Goal: Task Accomplishment & Management: Manage account settings

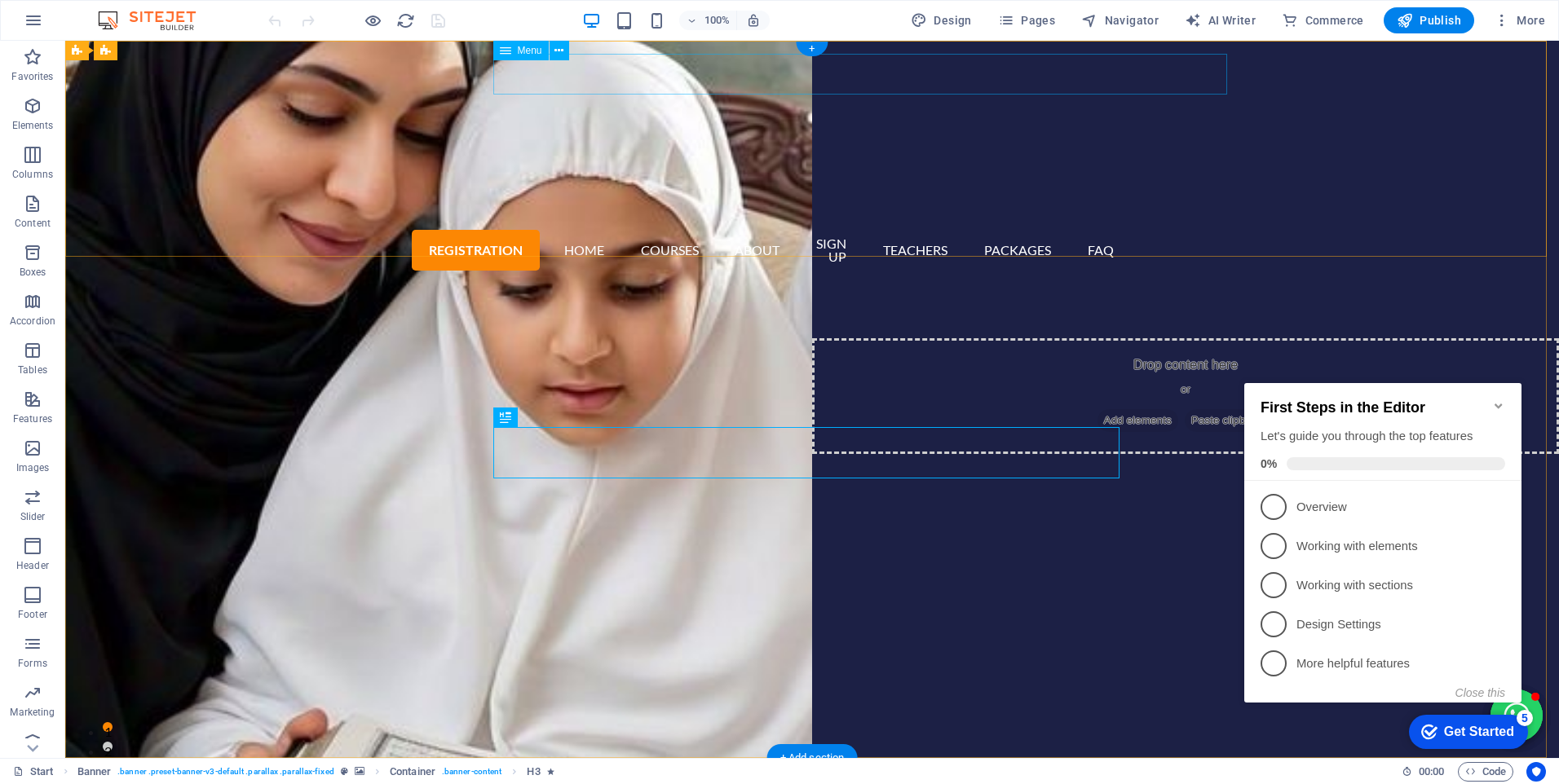
click at [581, 225] on nav "Registration Home Courses About Sign up Teachers Packages FAQ" at bounding box center [812, 250] width 627 height 50
select select "default"
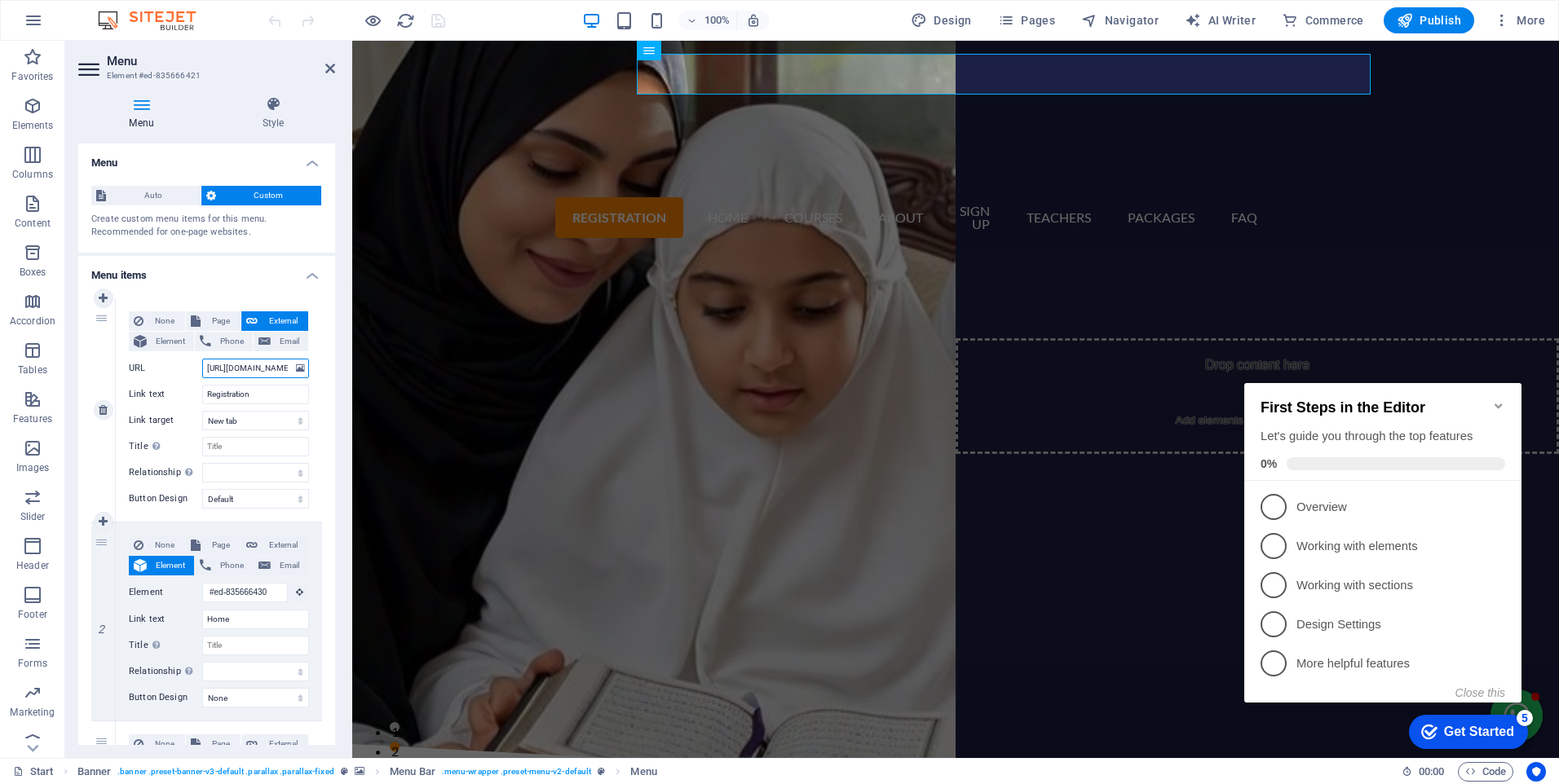
click at [232, 368] on input "[URL][DOMAIN_NAME]" at bounding box center [256, 369] width 107 height 20
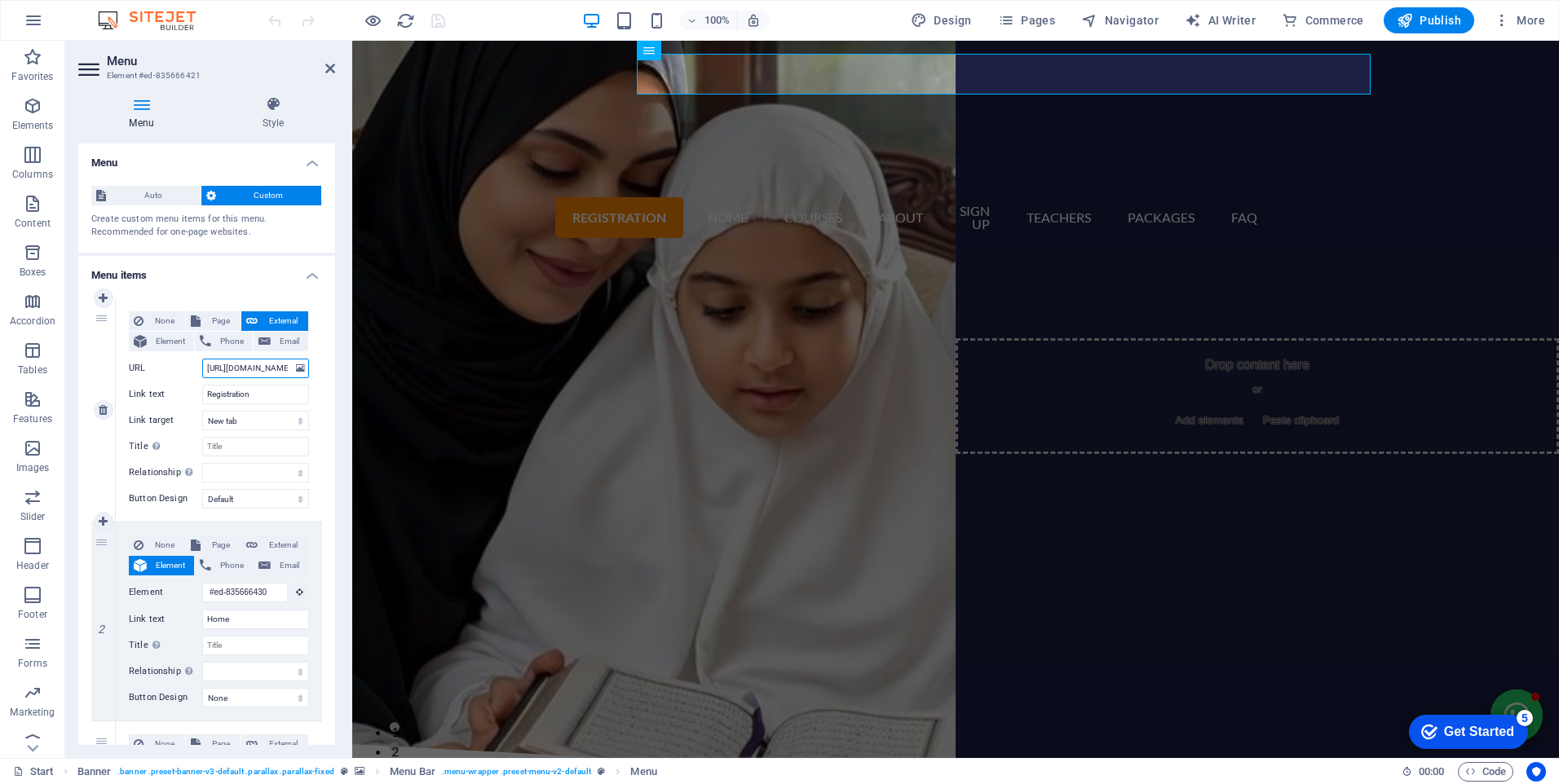
click at [236, 369] on input "[URL][DOMAIN_NAME]" at bounding box center [256, 369] width 107 height 20
click at [233, 364] on input "[URL][DOMAIN_NAME]" at bounding box center [256, 369] width 107 height 20
type input "[URL][DOMAIN_NAME]"
select select
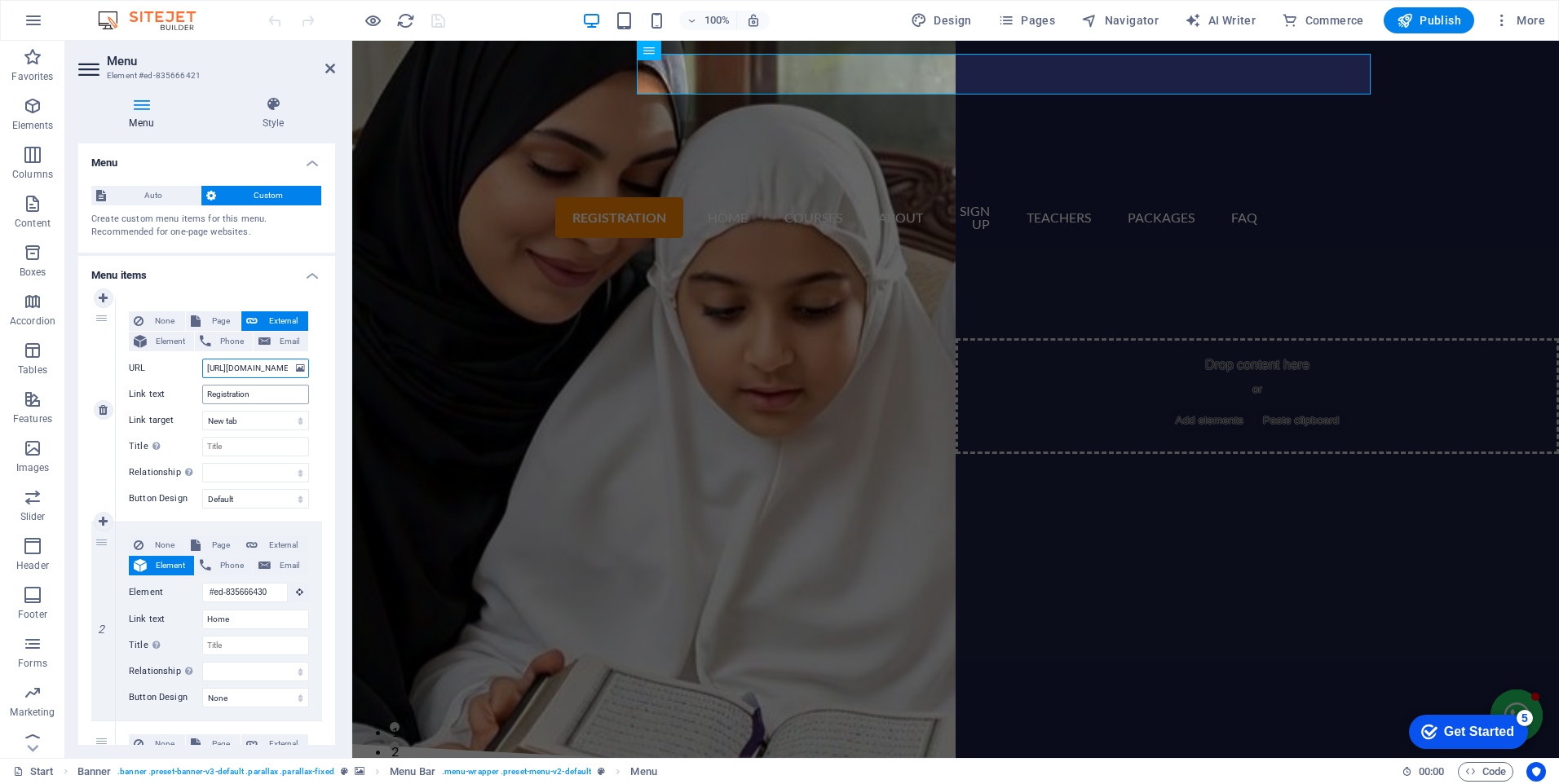
select select
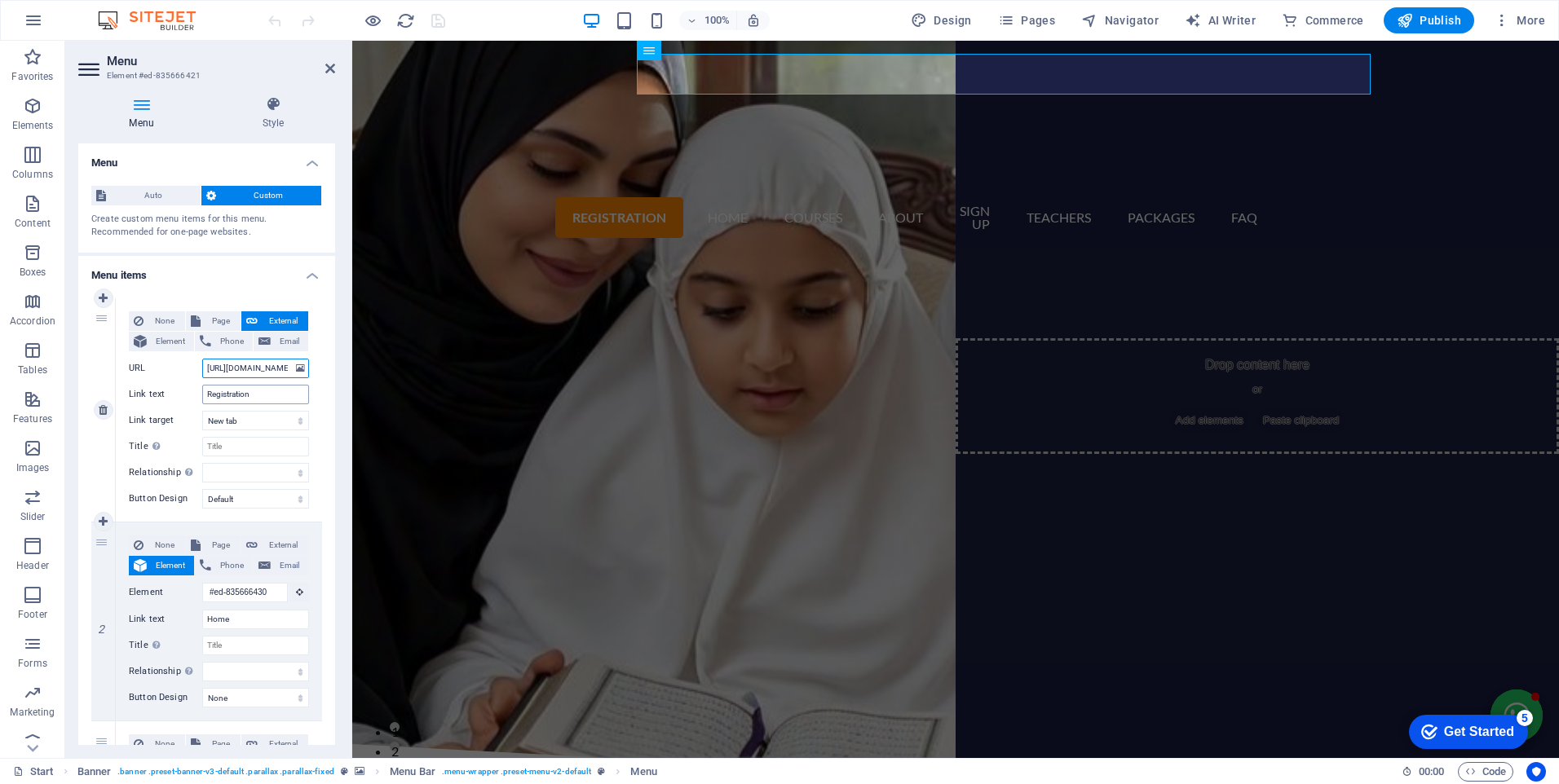
select select
type input "[URL][DOMAIN_NAME]"
select select
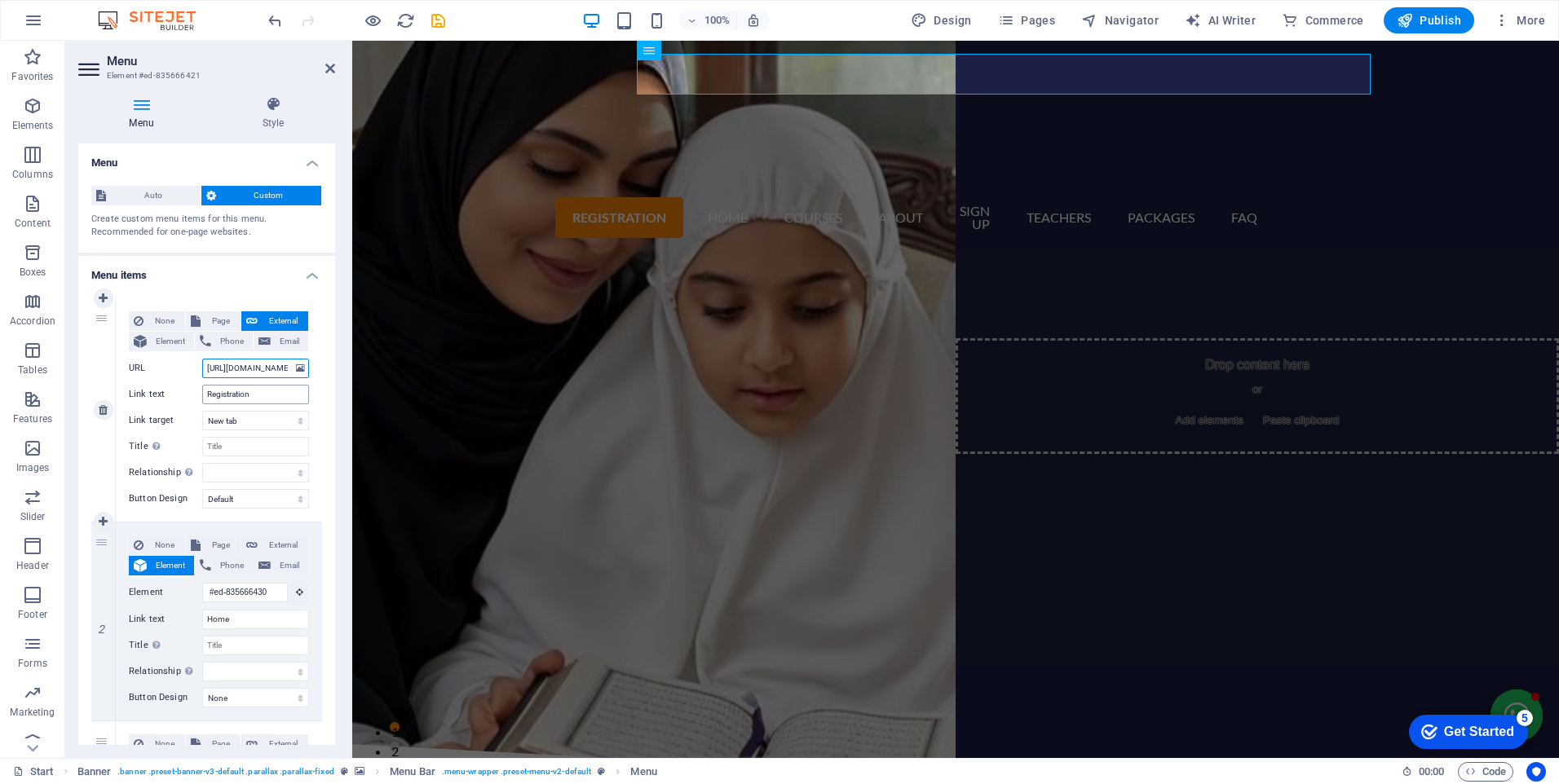
select select
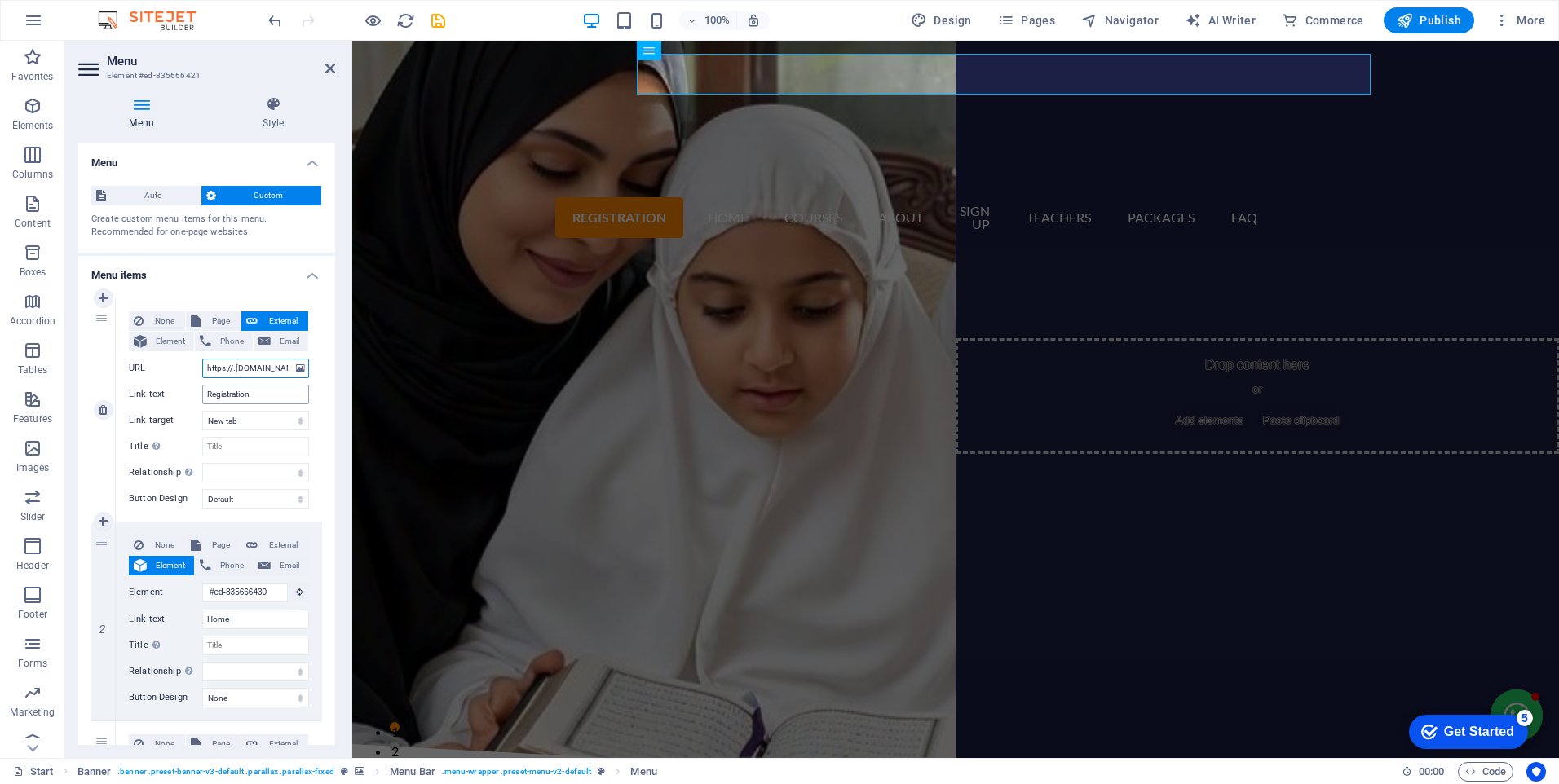
type input "[URL][DOMAIN_NAME]"
select select
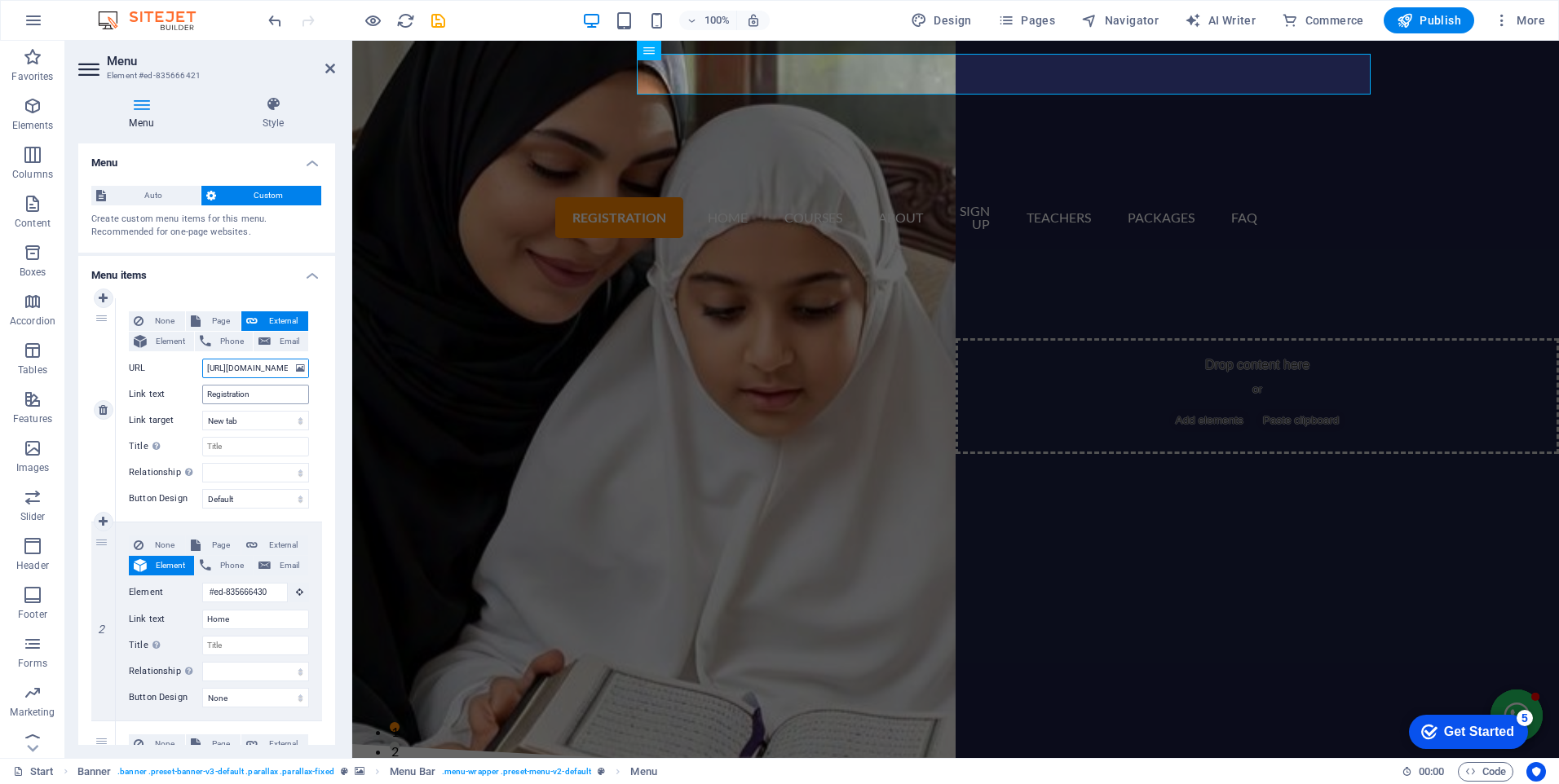
select select
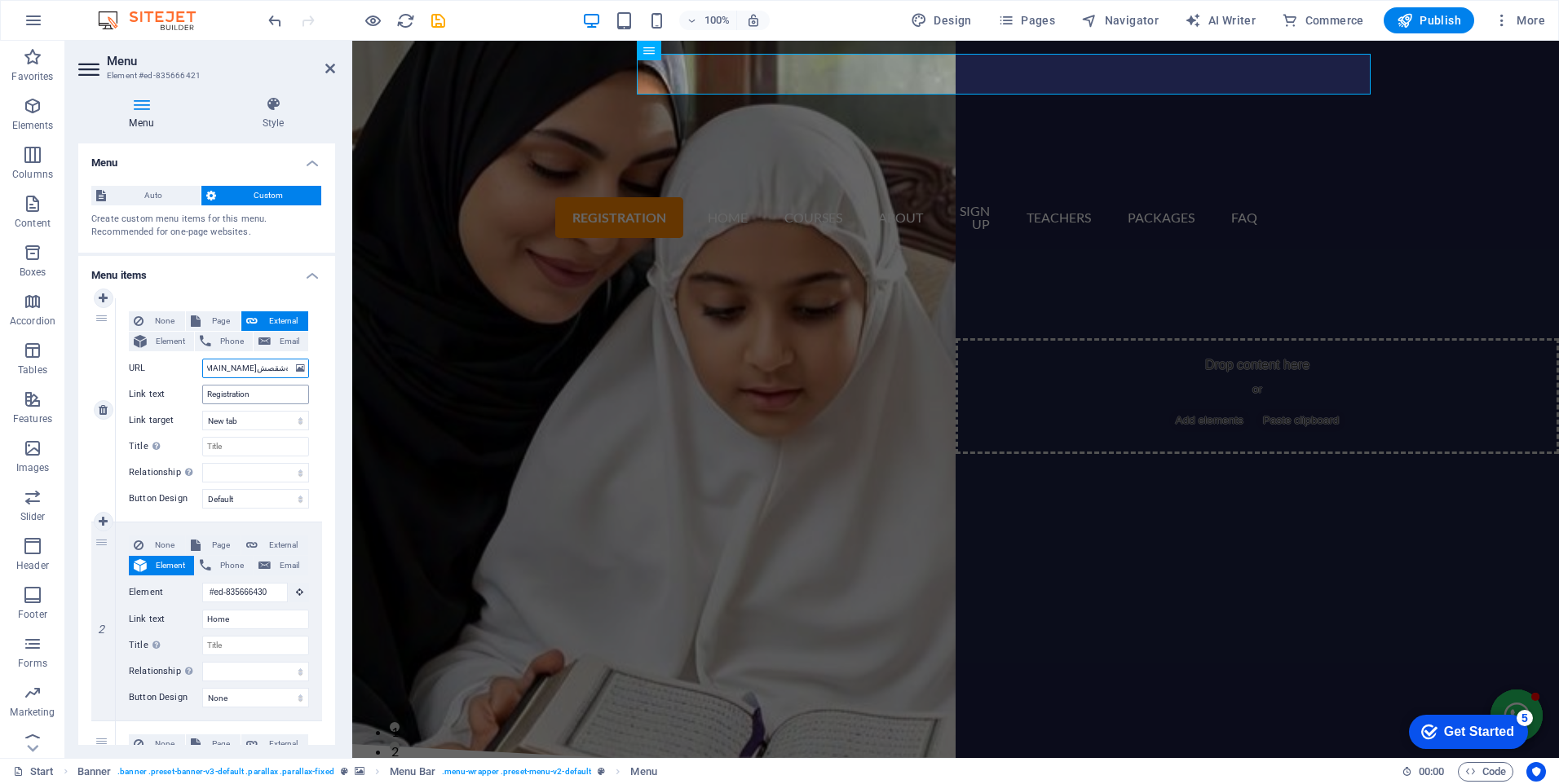
type input "[URL][DOMAIN_NAME]شمةشقصششindex.php"
select select
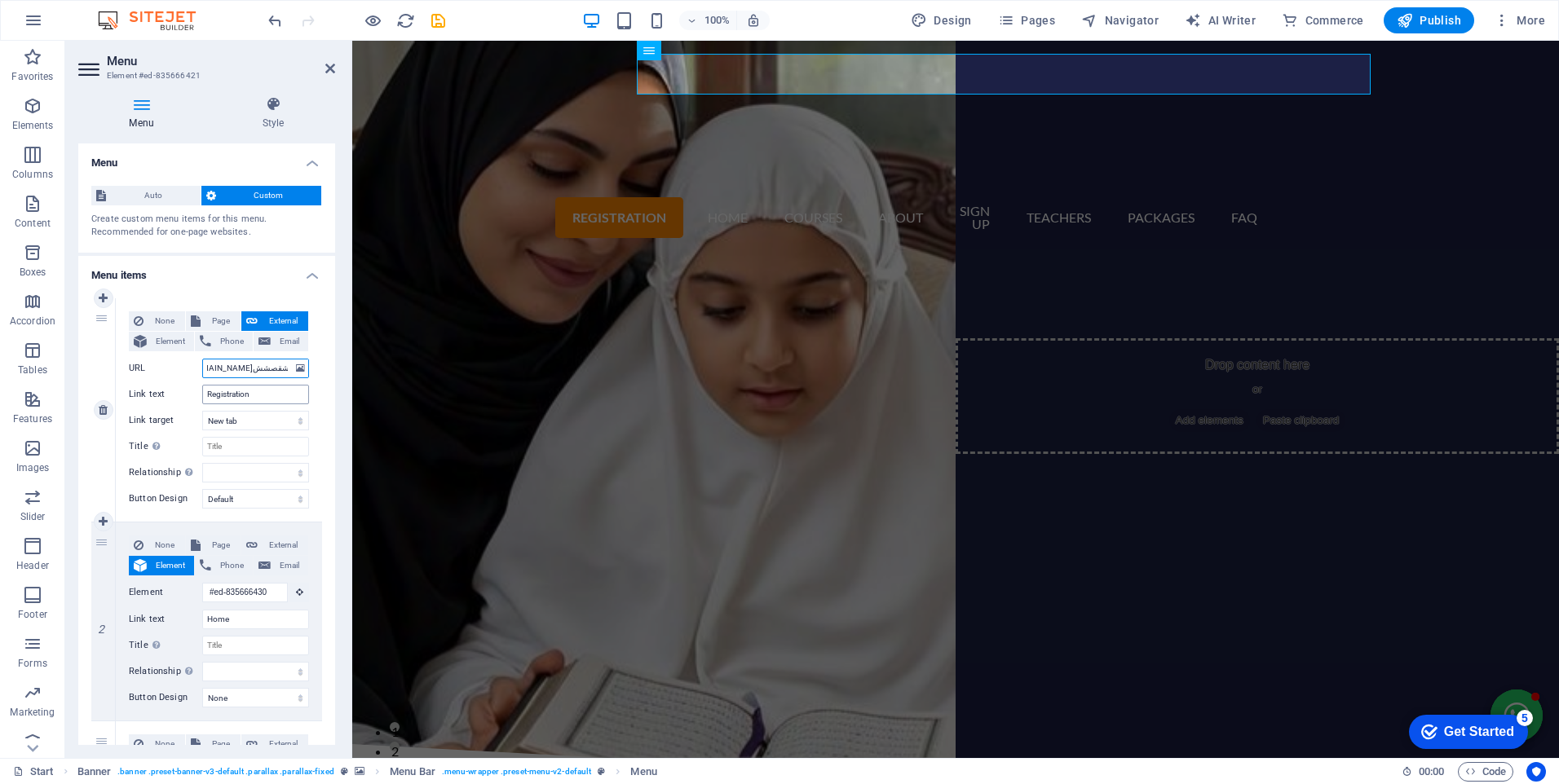
select select
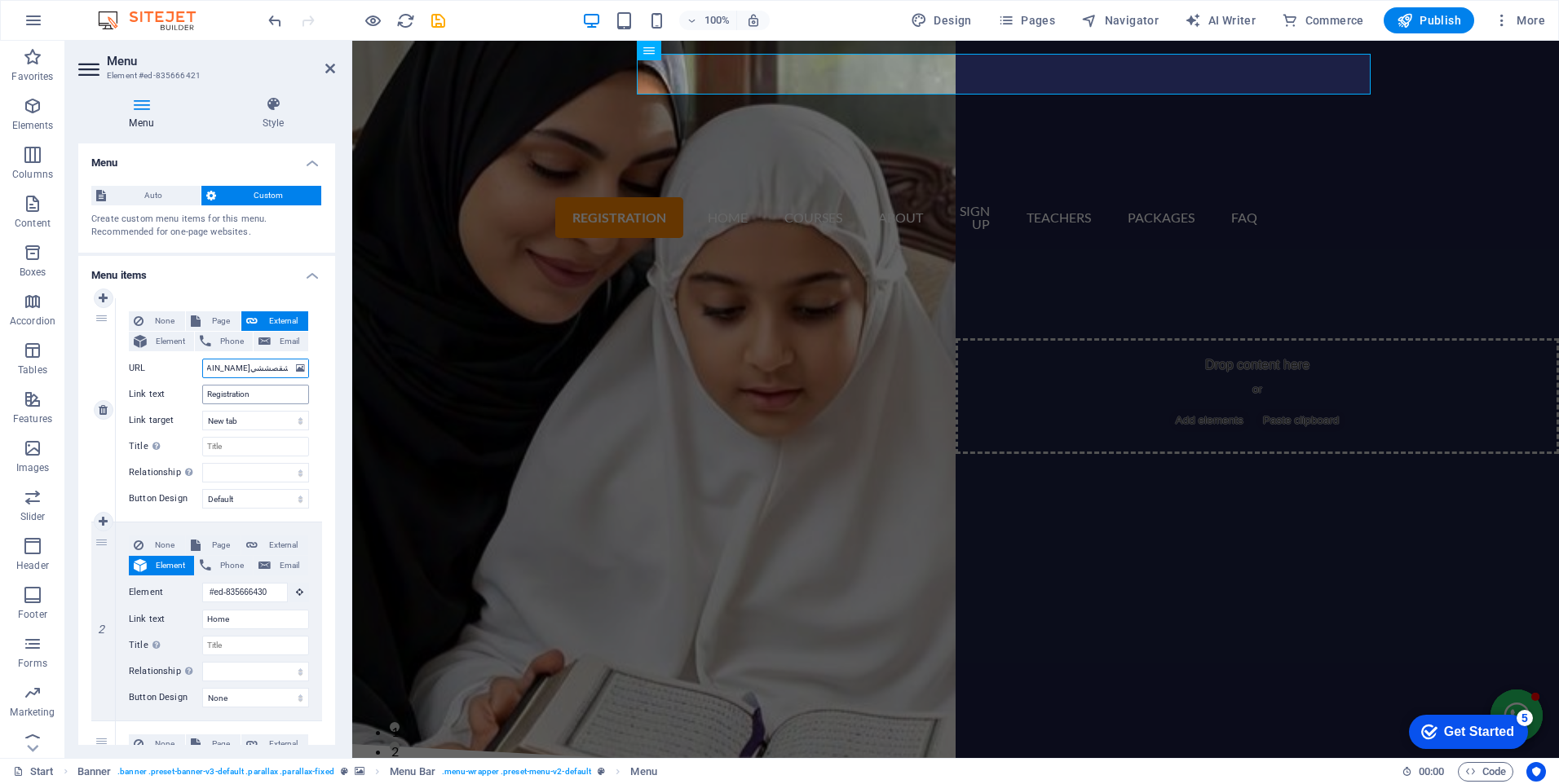
type input "[URL][DOMAIN_NAME]شمةشقصششيلاindex.php"
select select
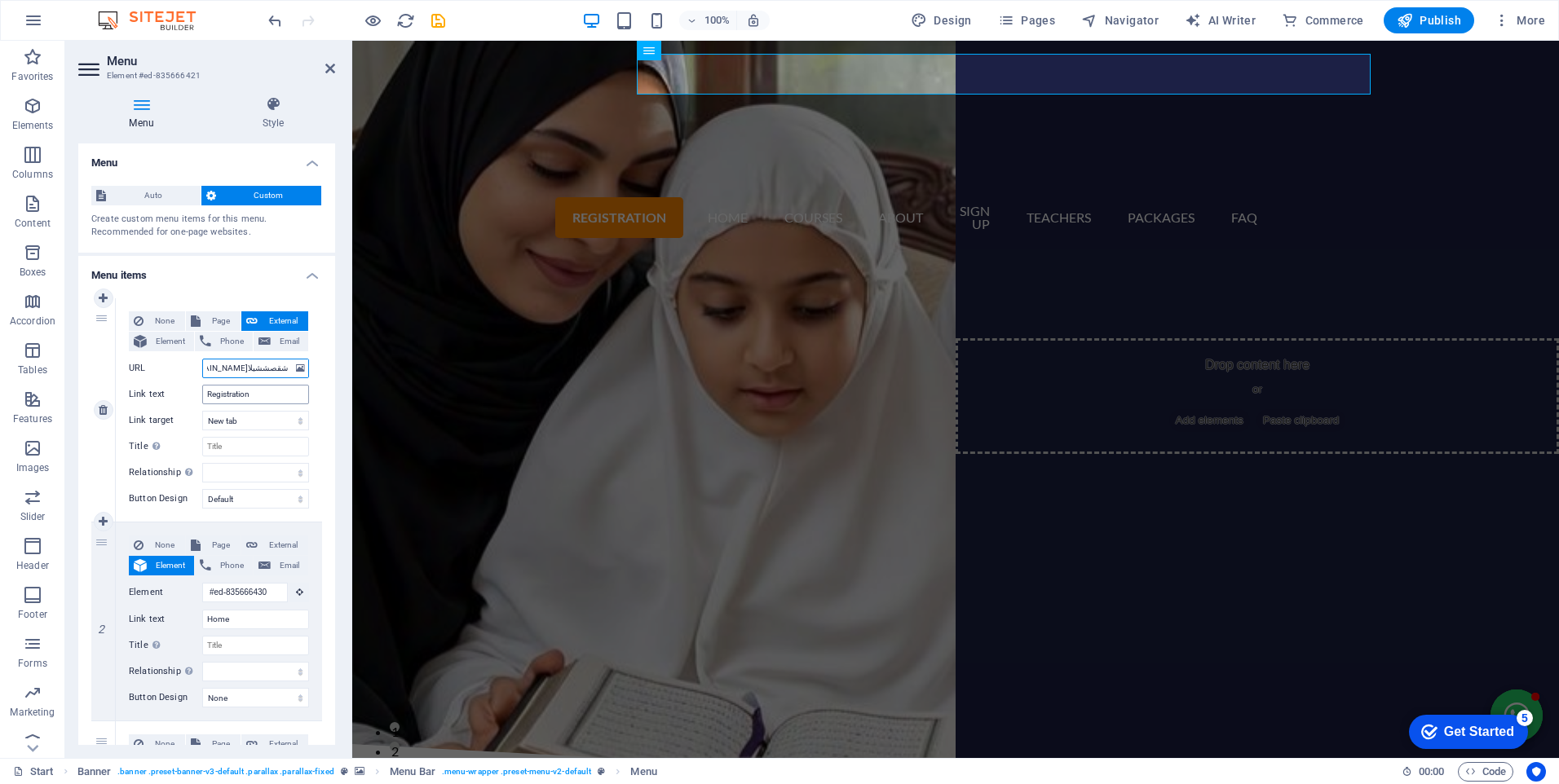
select select
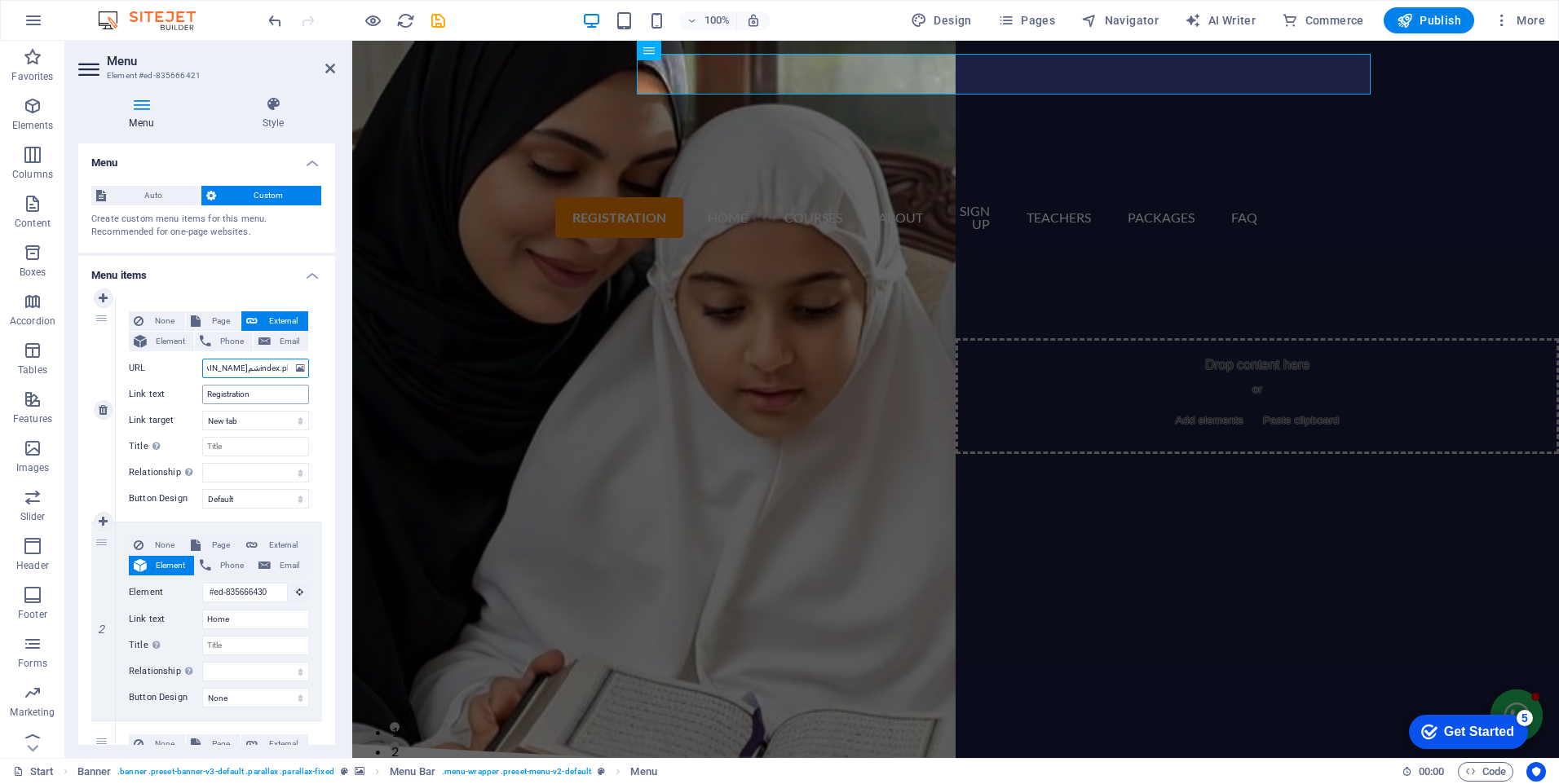
type input "[URL][DOMAIN_NAME]شindex.php"
select select
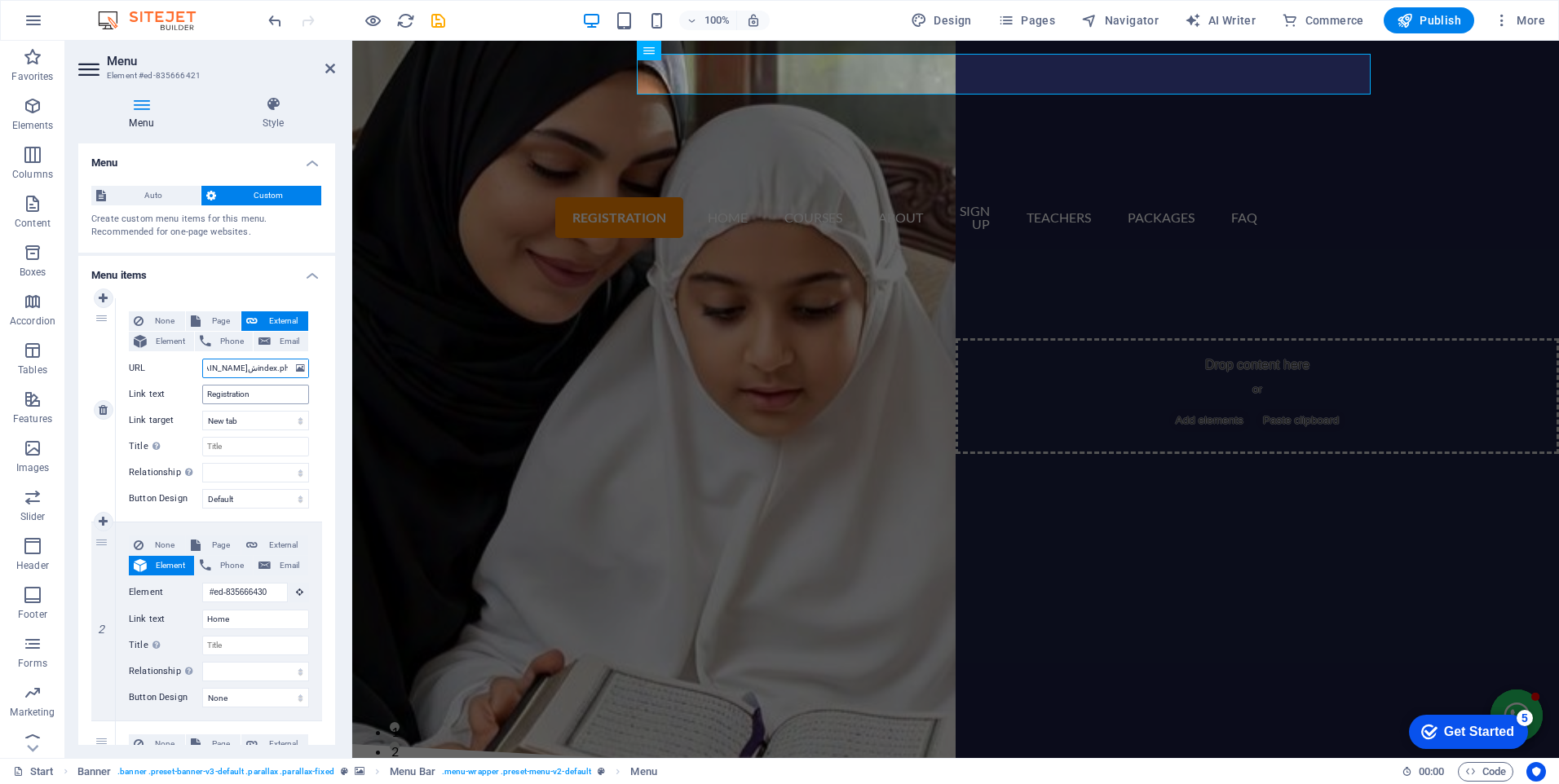
select select
type input "[URL][DOMAIN_NAME]"
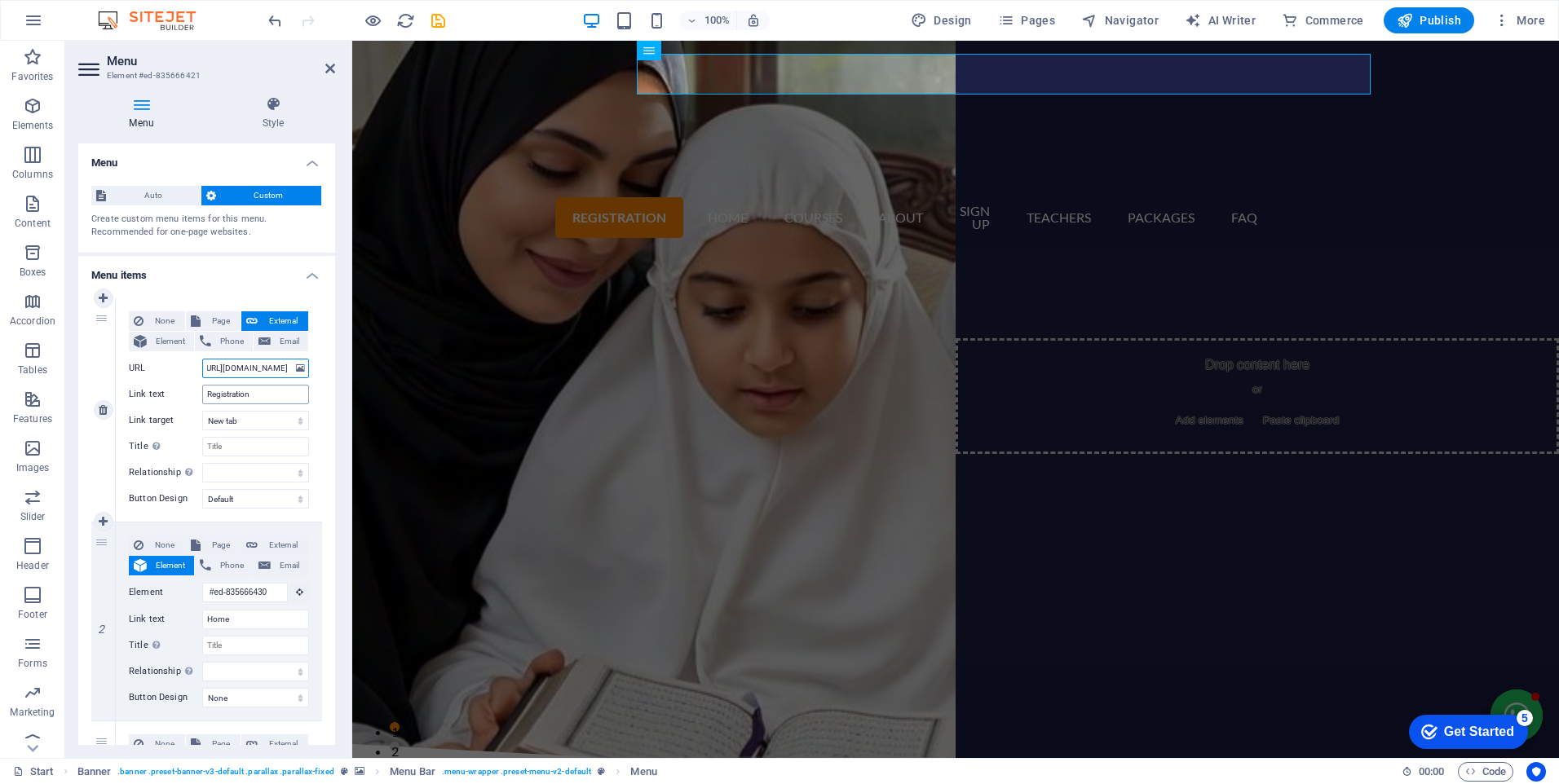
select select
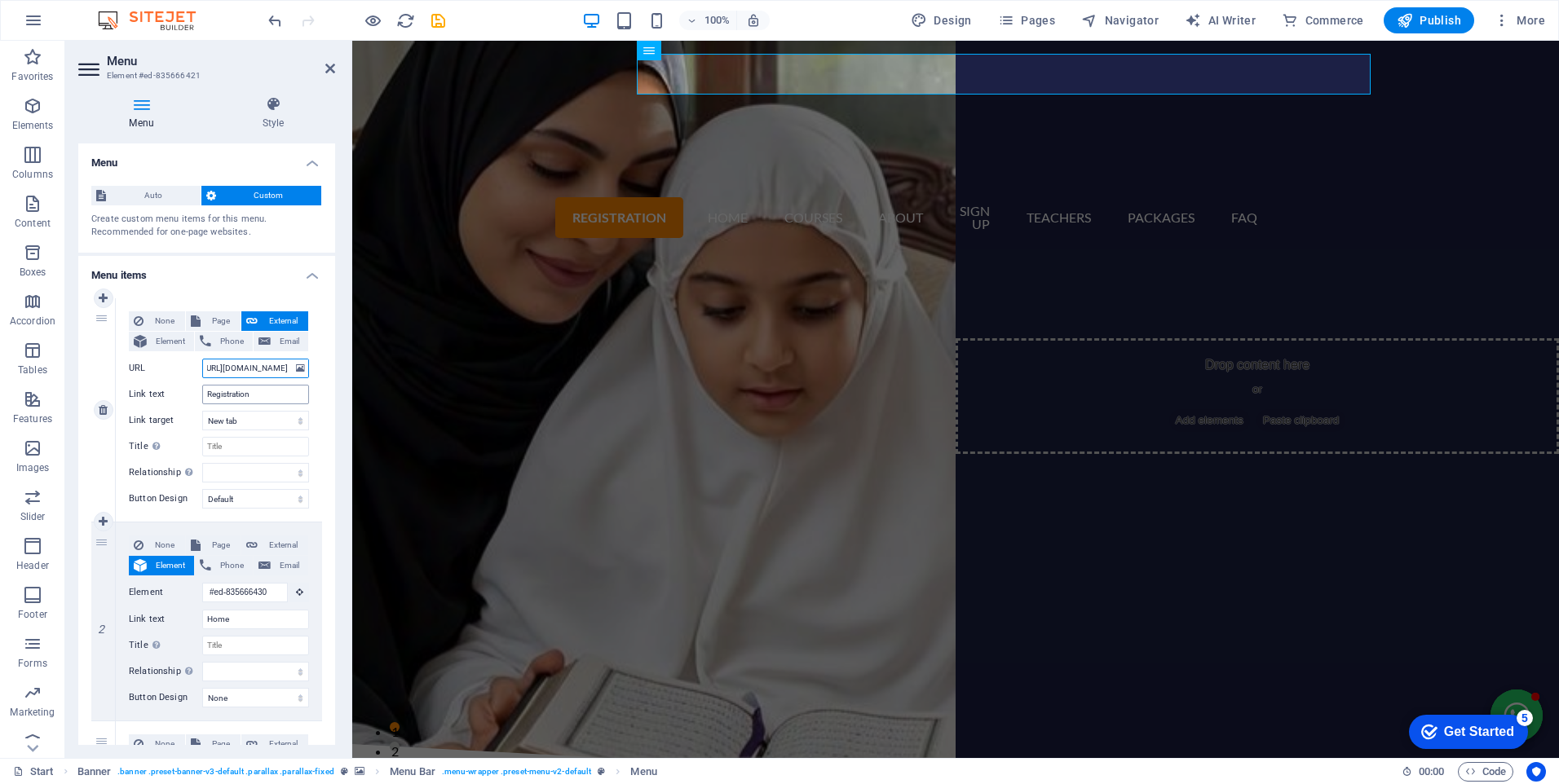
select select
type input "[URL][DOMAIN_NAME]"
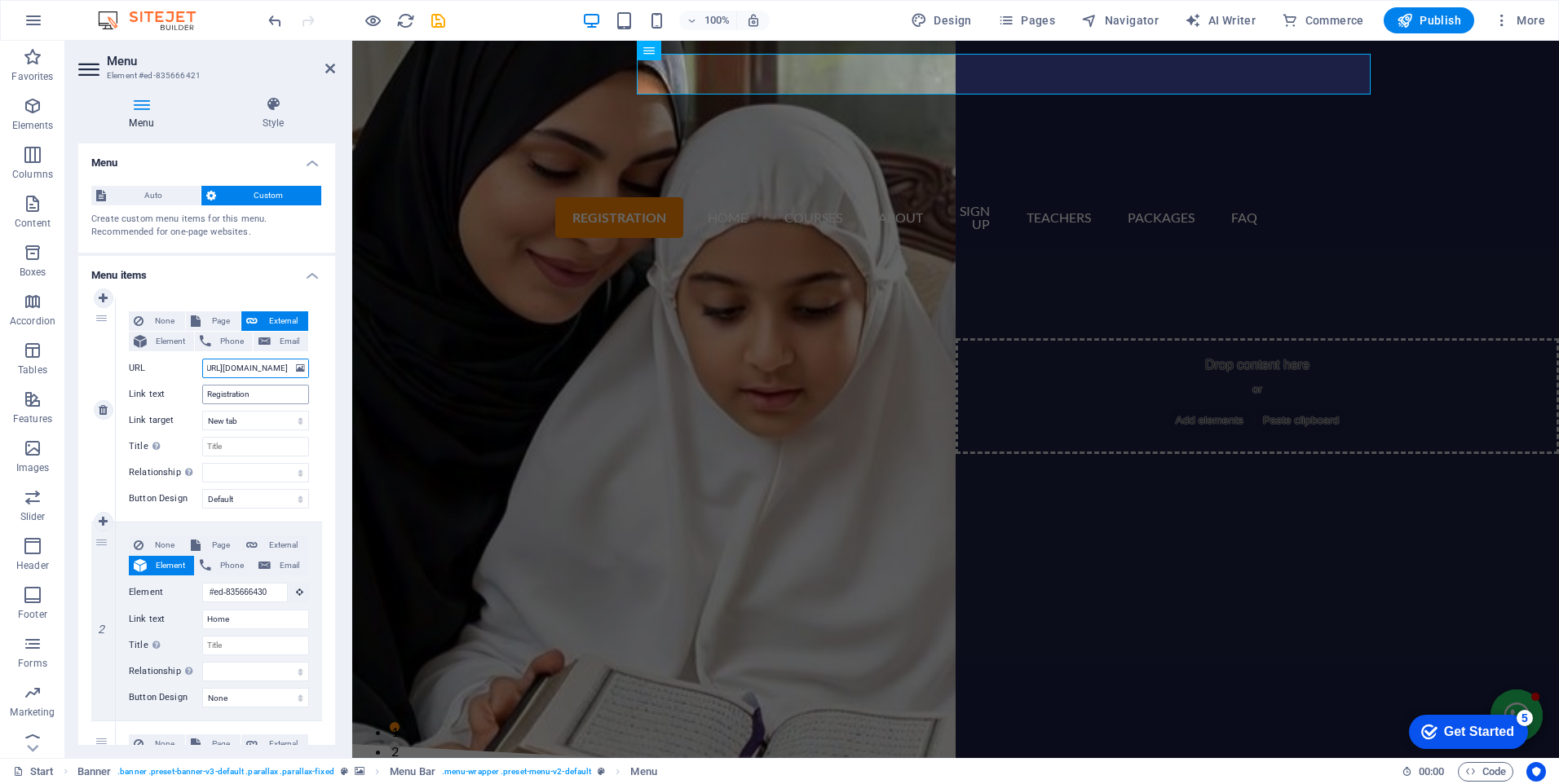
select select
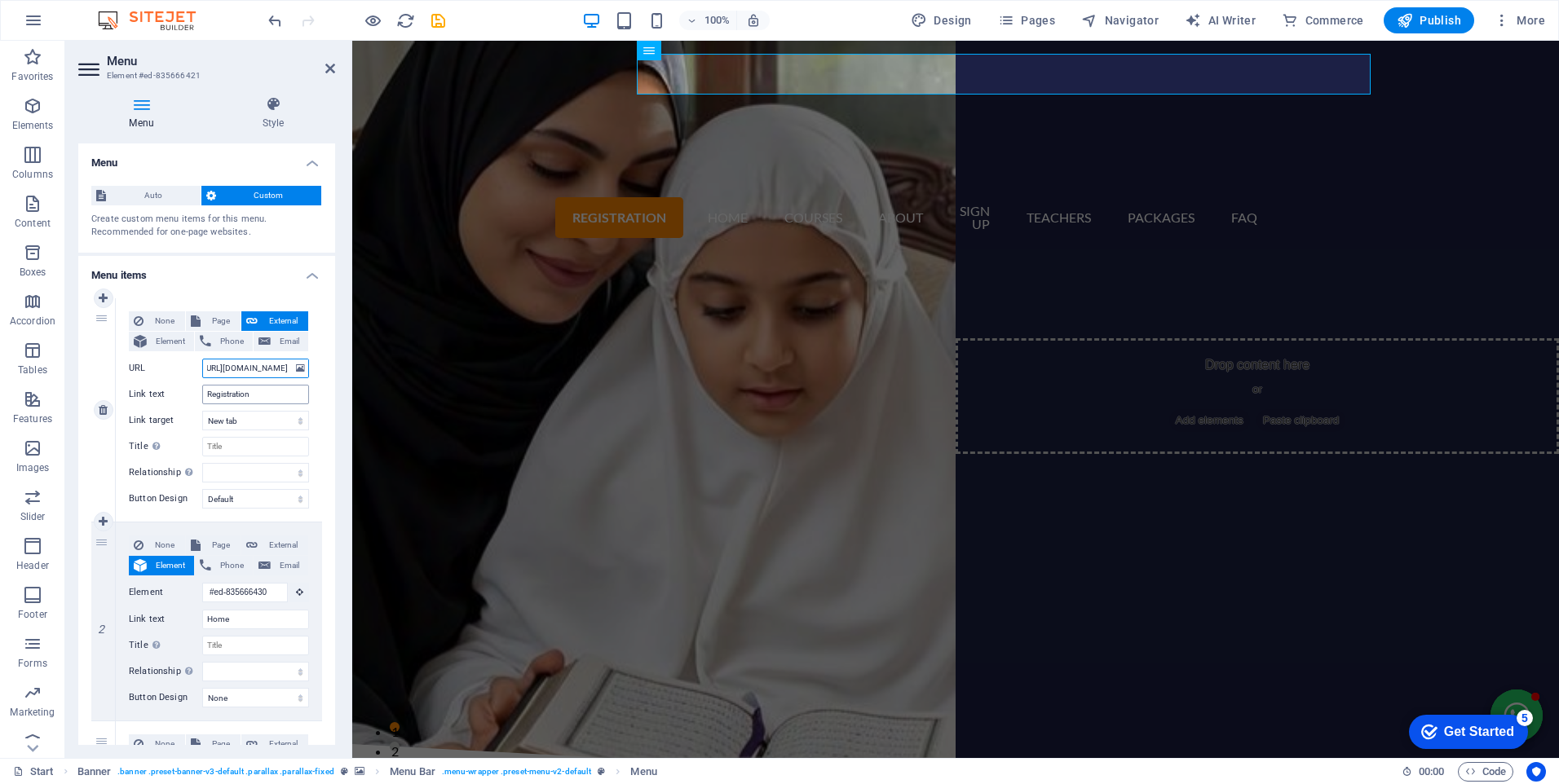
select select
type input "[URL][DOMAIN_NAME]"
select select
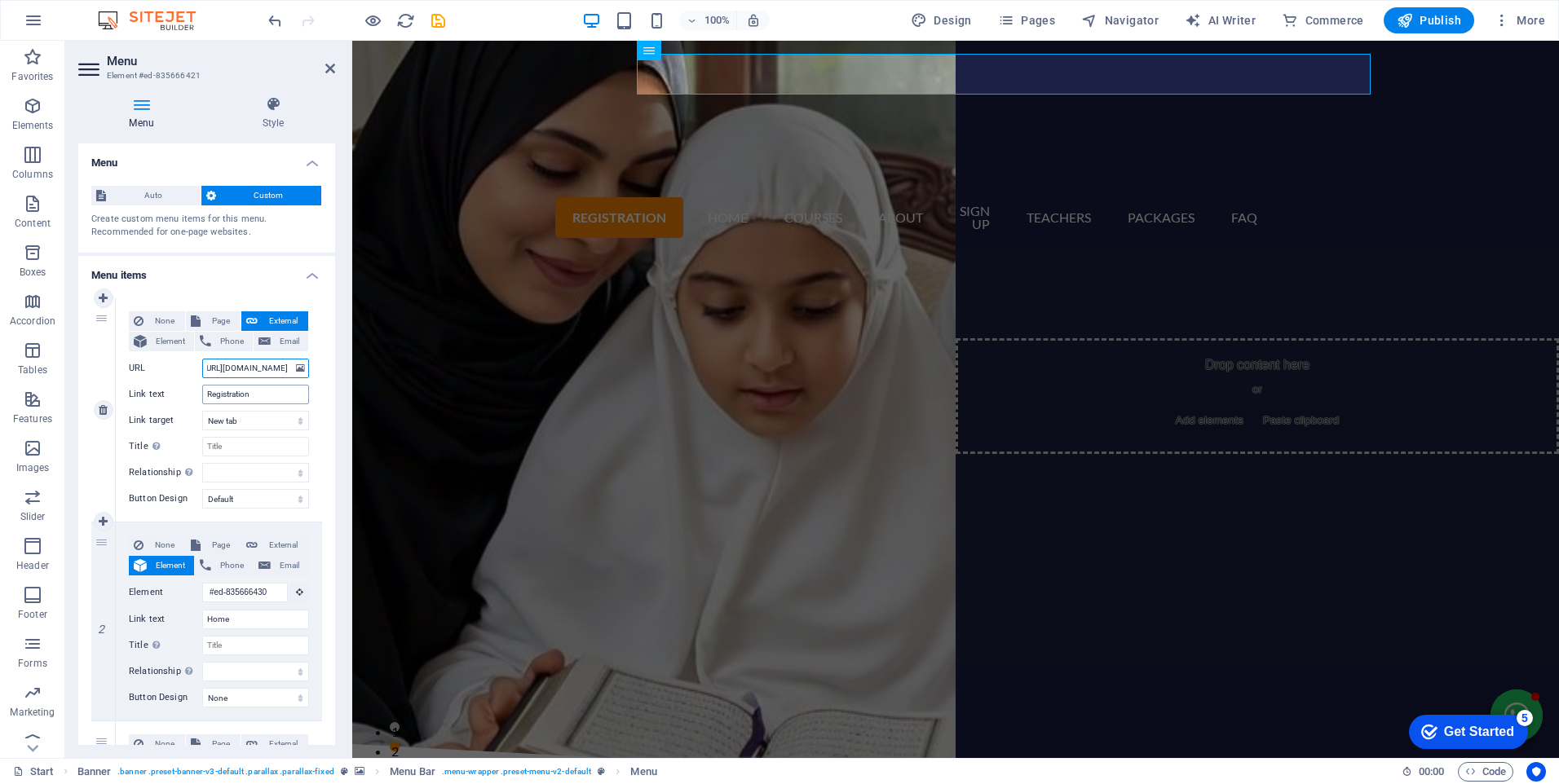
select select
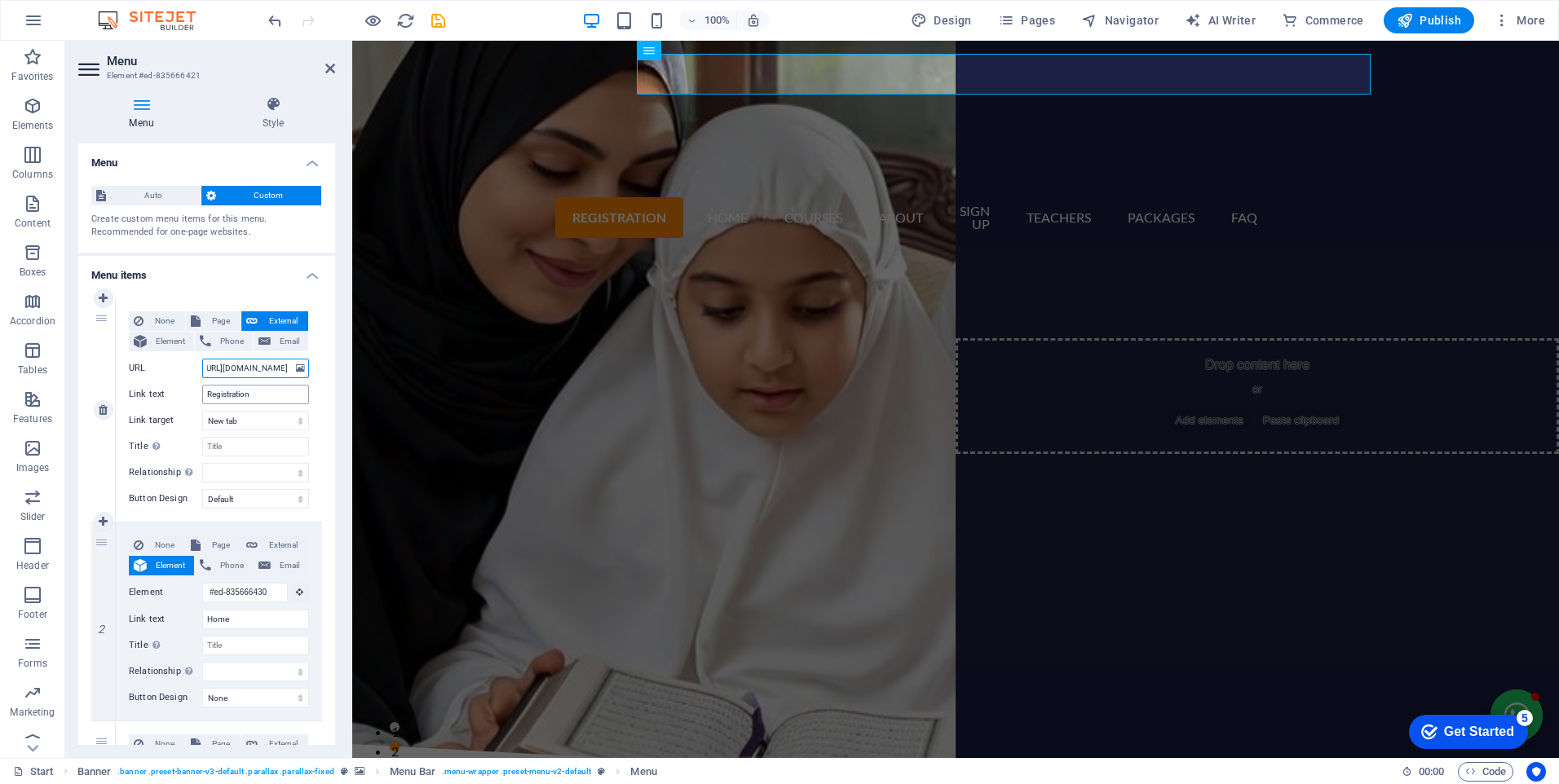
select select
type input "[URL][DOMAIN_NAME]"
select select
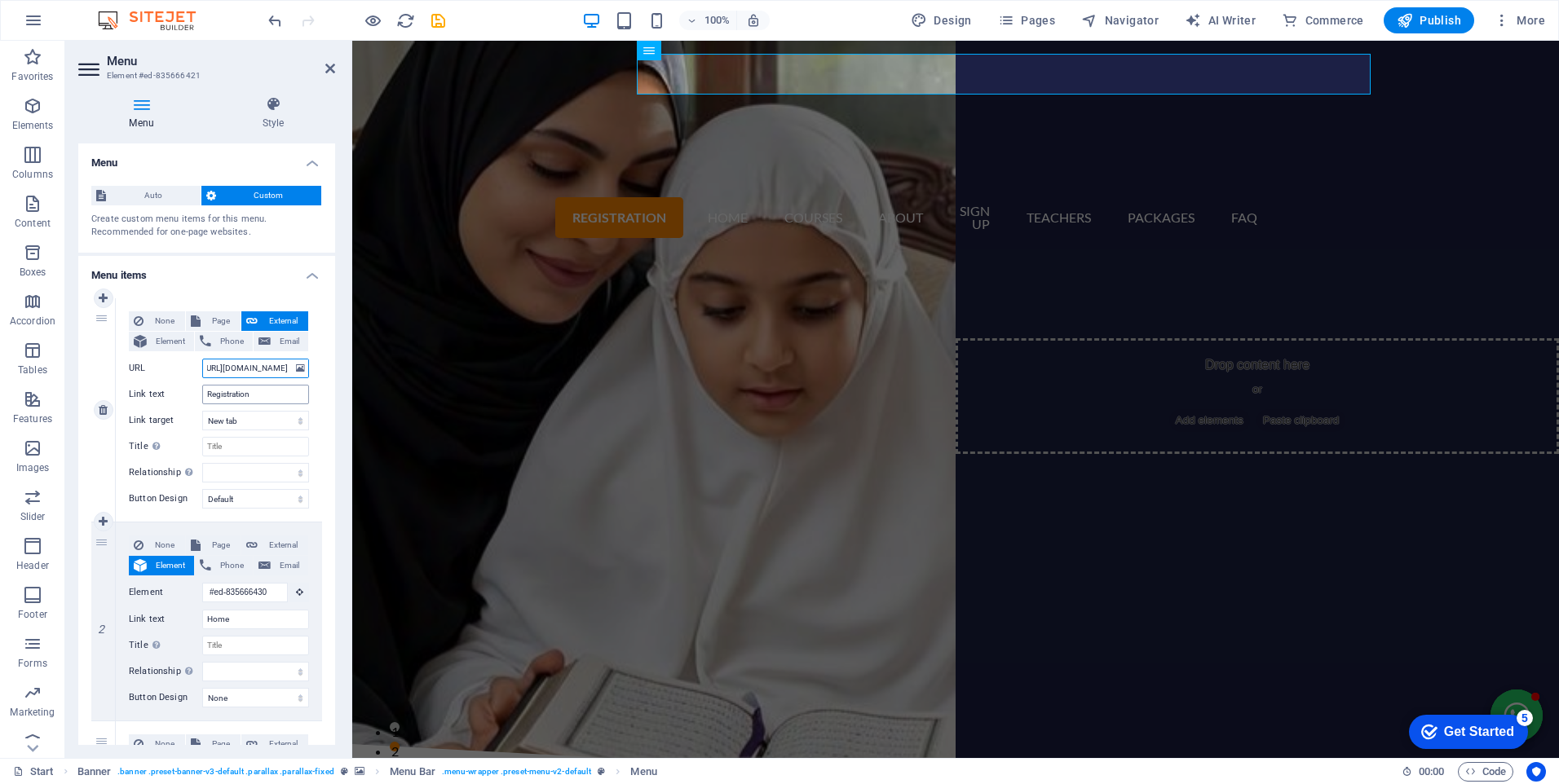
select select
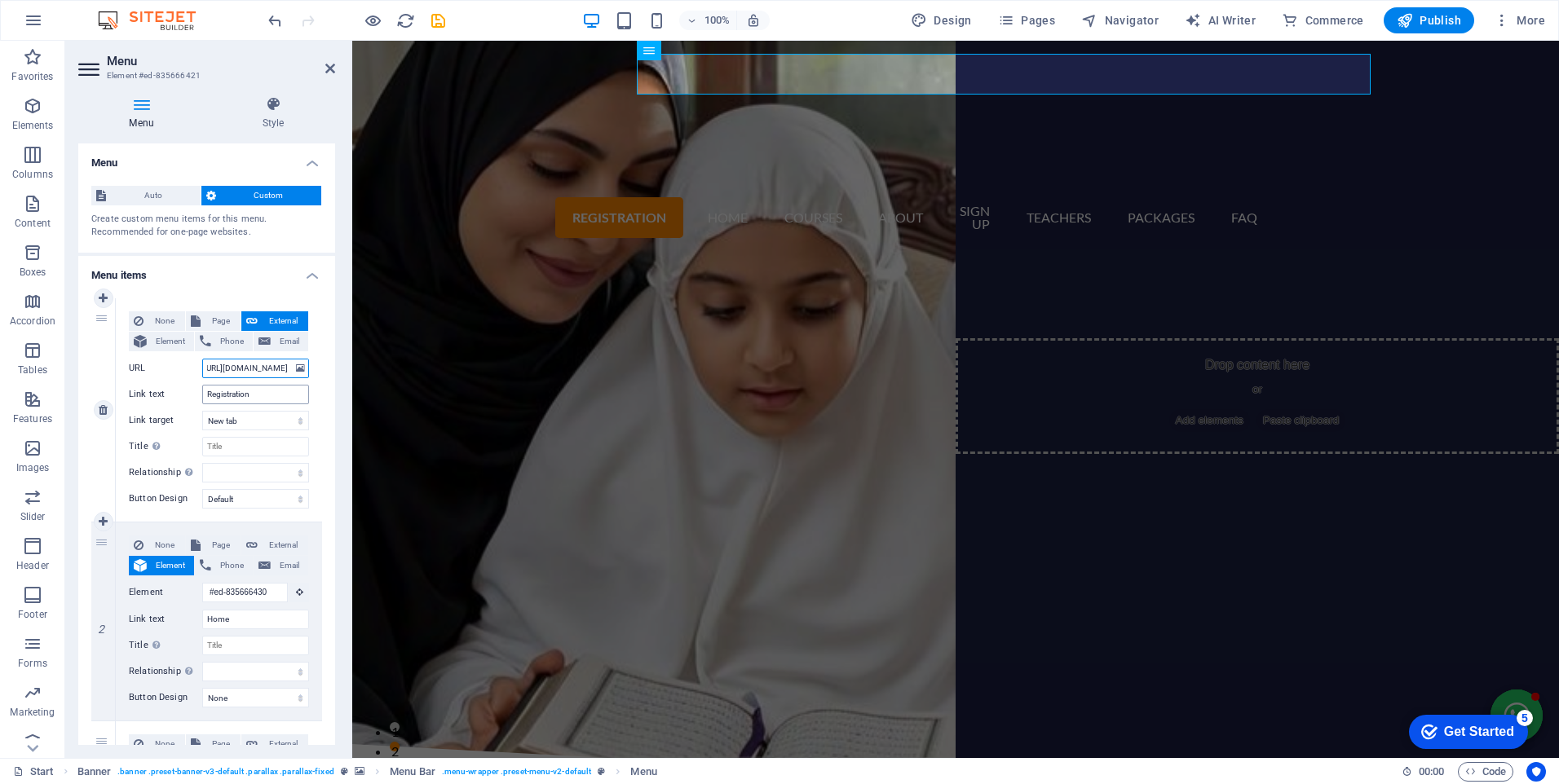
select select
type input "https://[DOMAIN_NAME]/almarwaadb\index.php"
select select
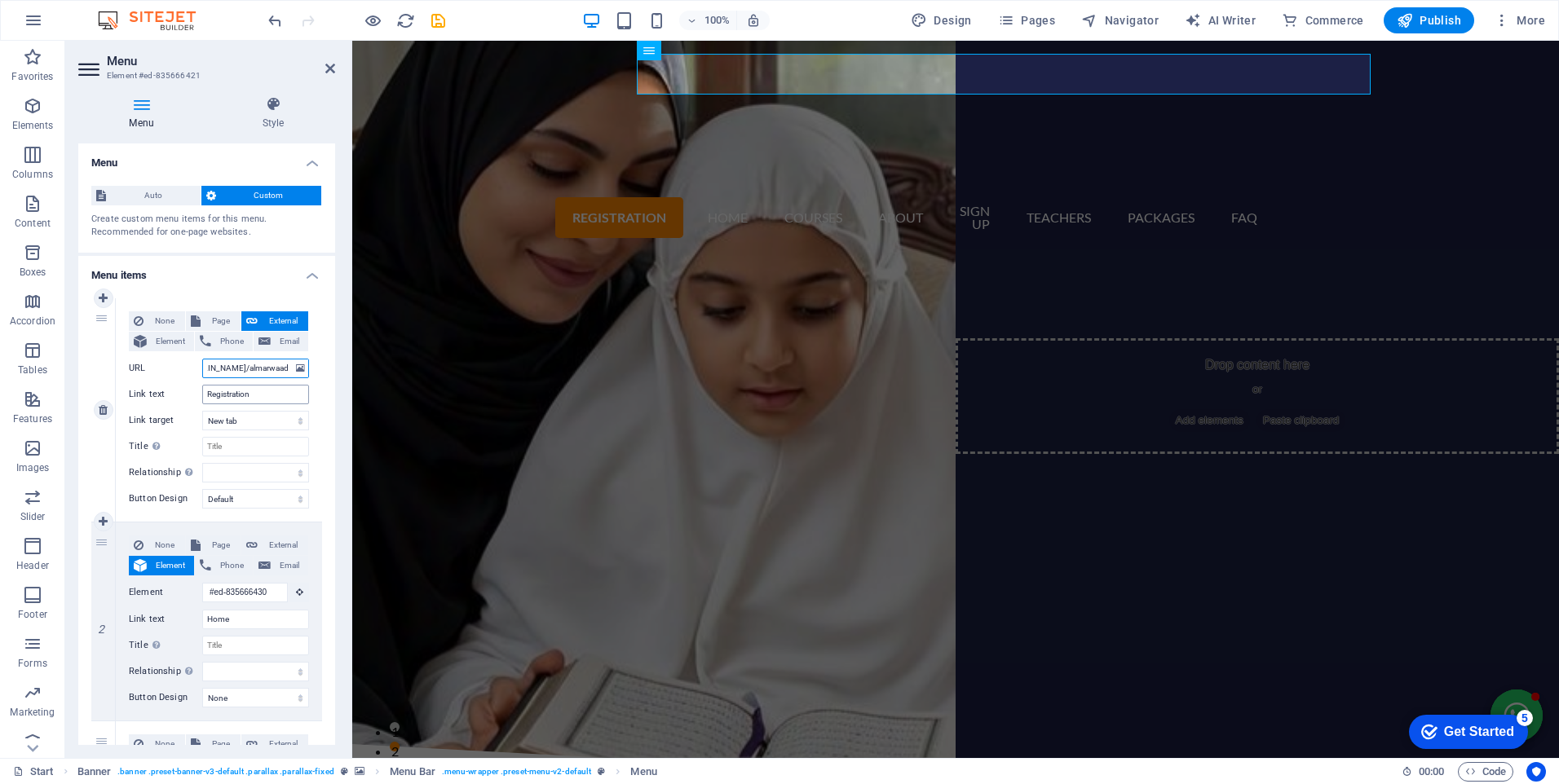
select select
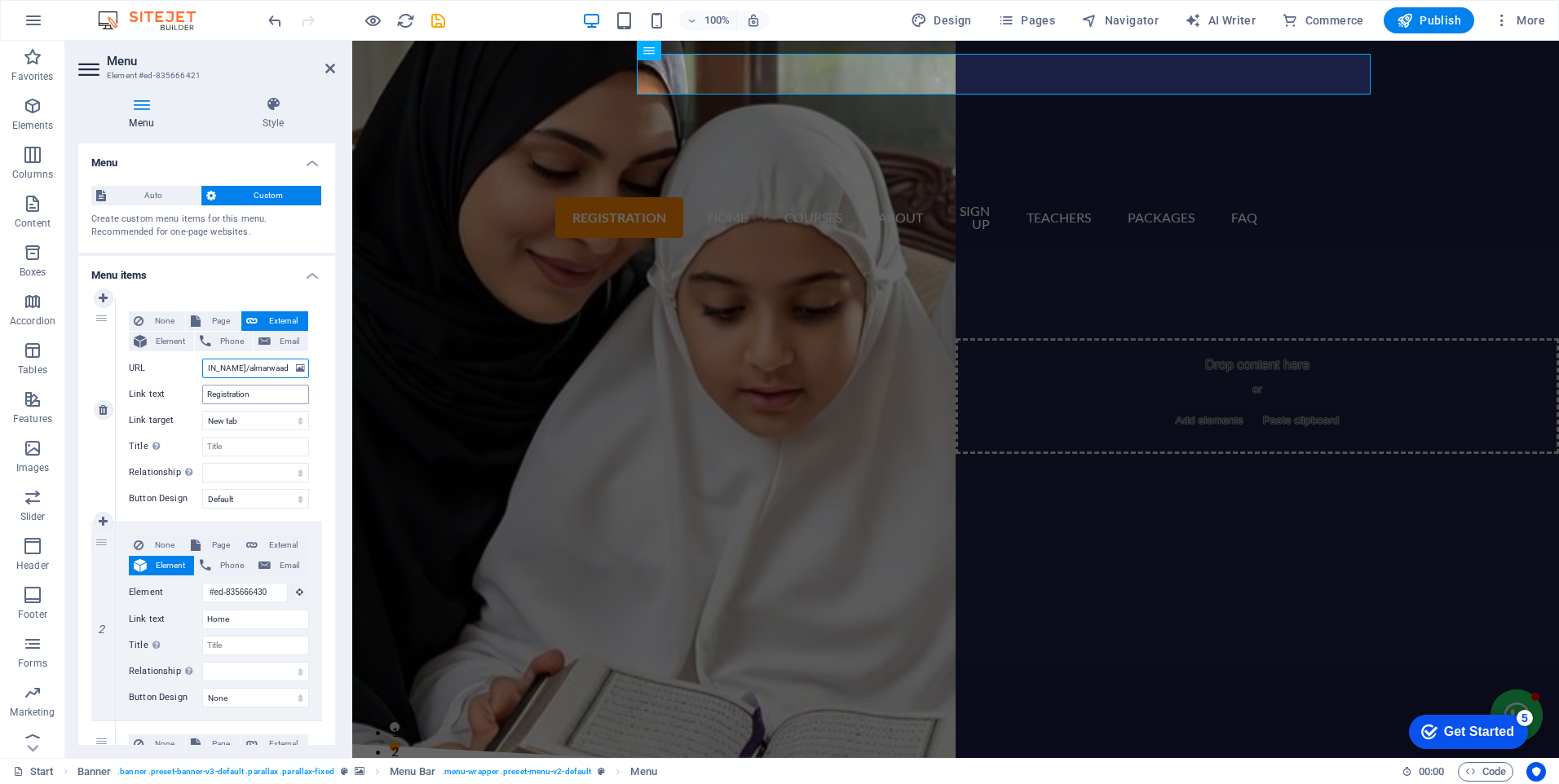
select select
paste input "htmindex."
type input "https://[DOMAIN_NAME]/almarwaadb\index.htmindex.php"
select select
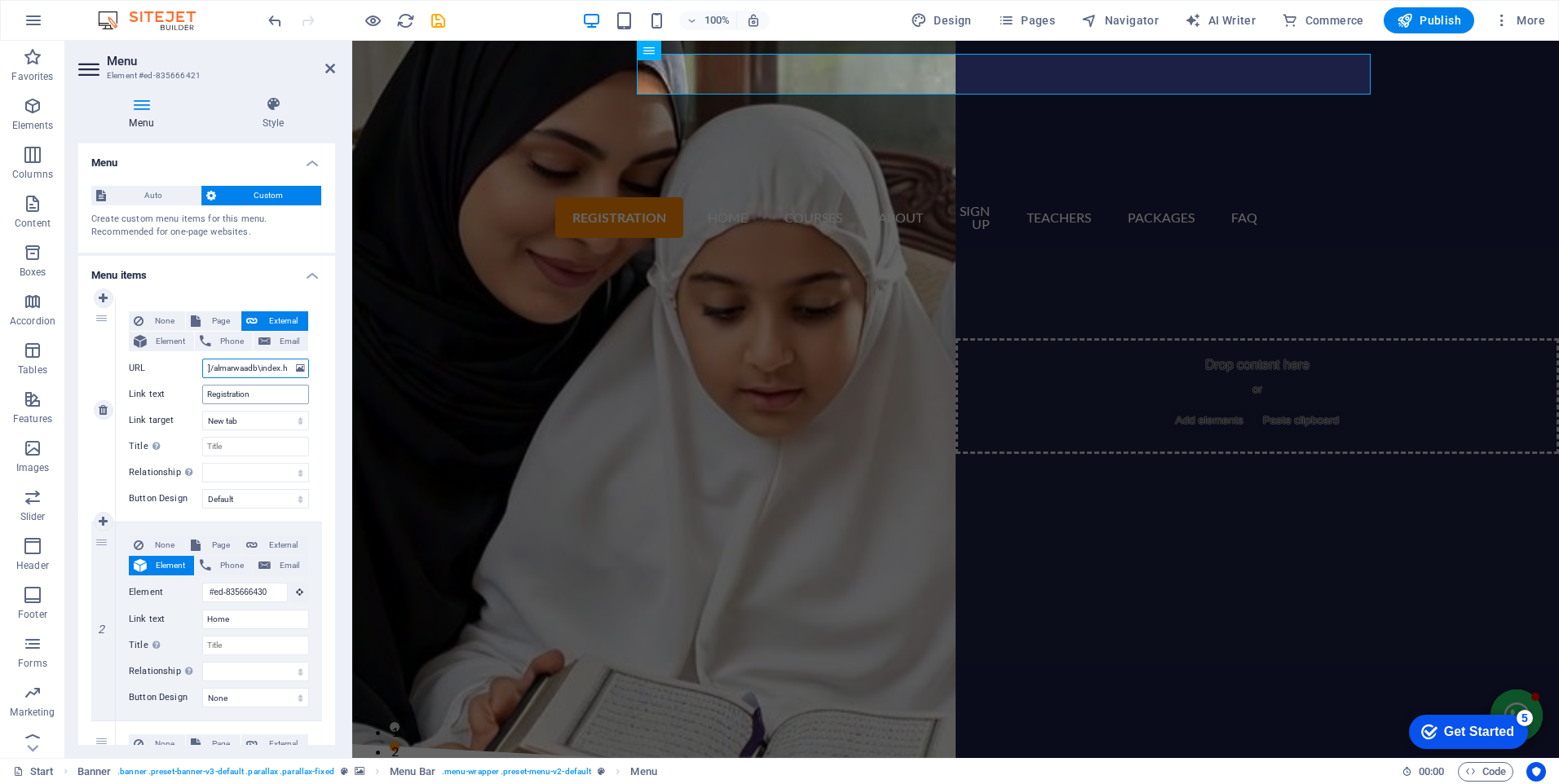
select select
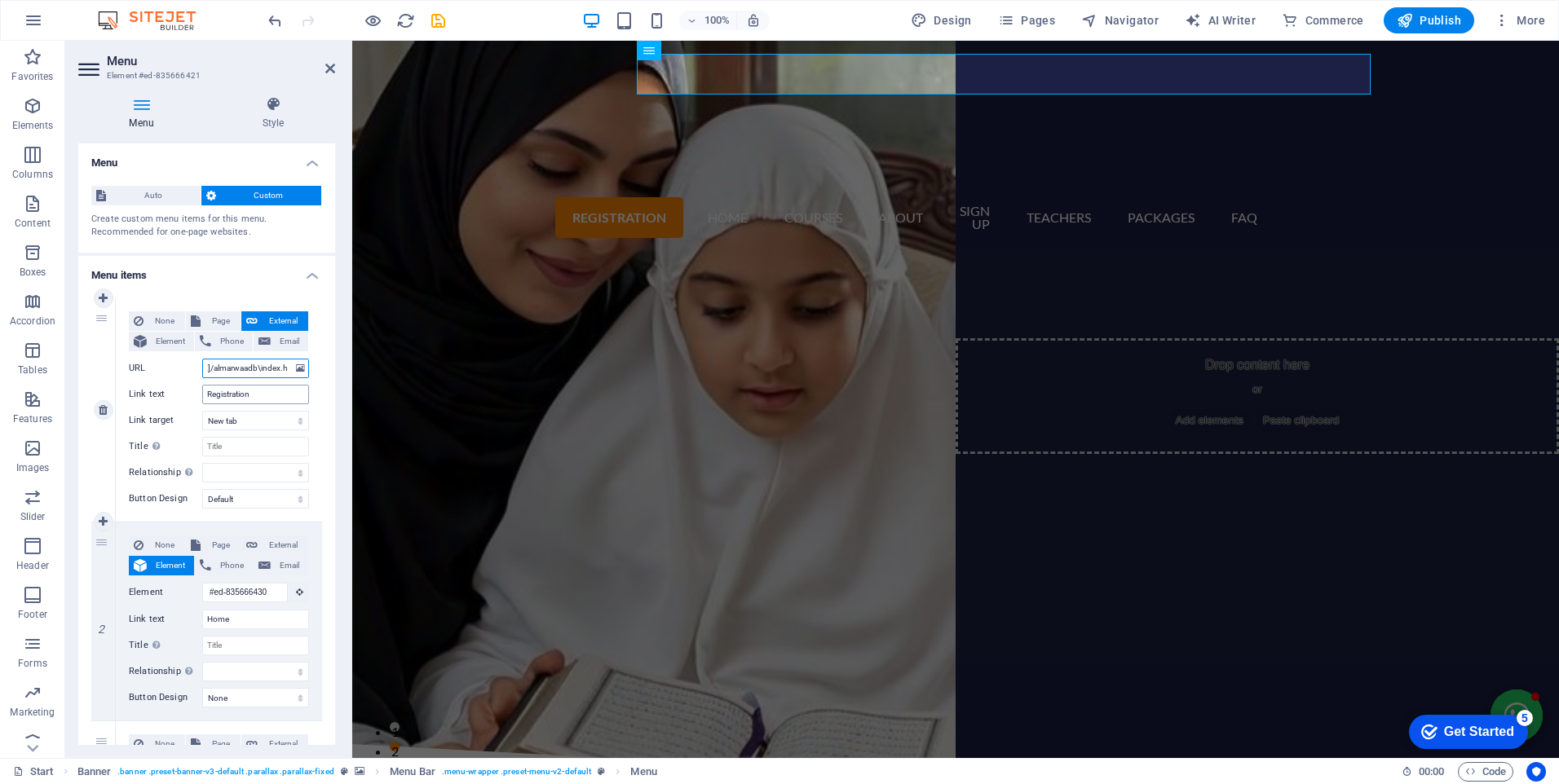
select select
type input "https://[DOMAIN_NAME]/almarwaadb\index.htmindex"
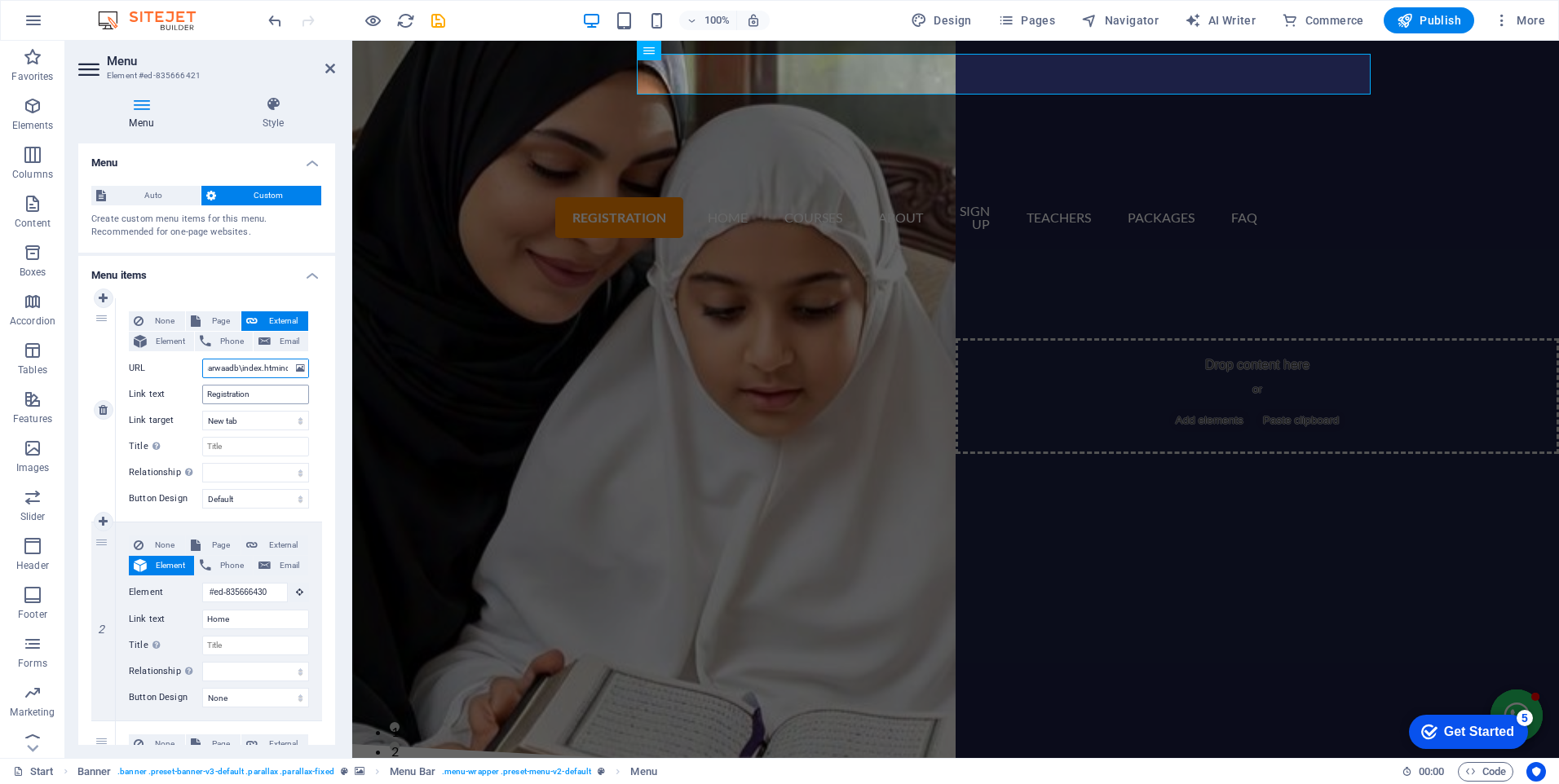
select select
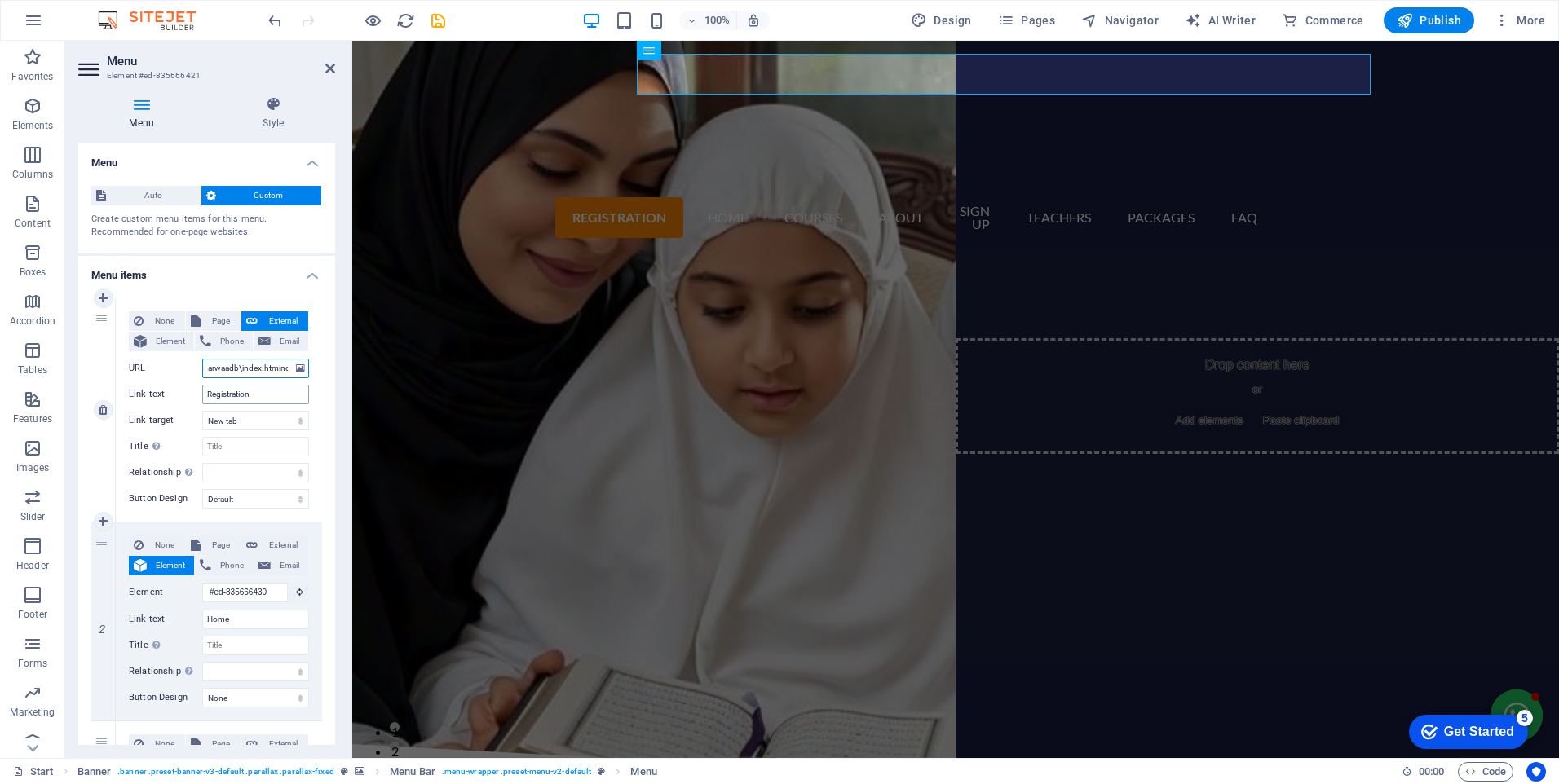
select select
type input "https://[DOMAIN_NAME]/almarwaadb\index.htminde"
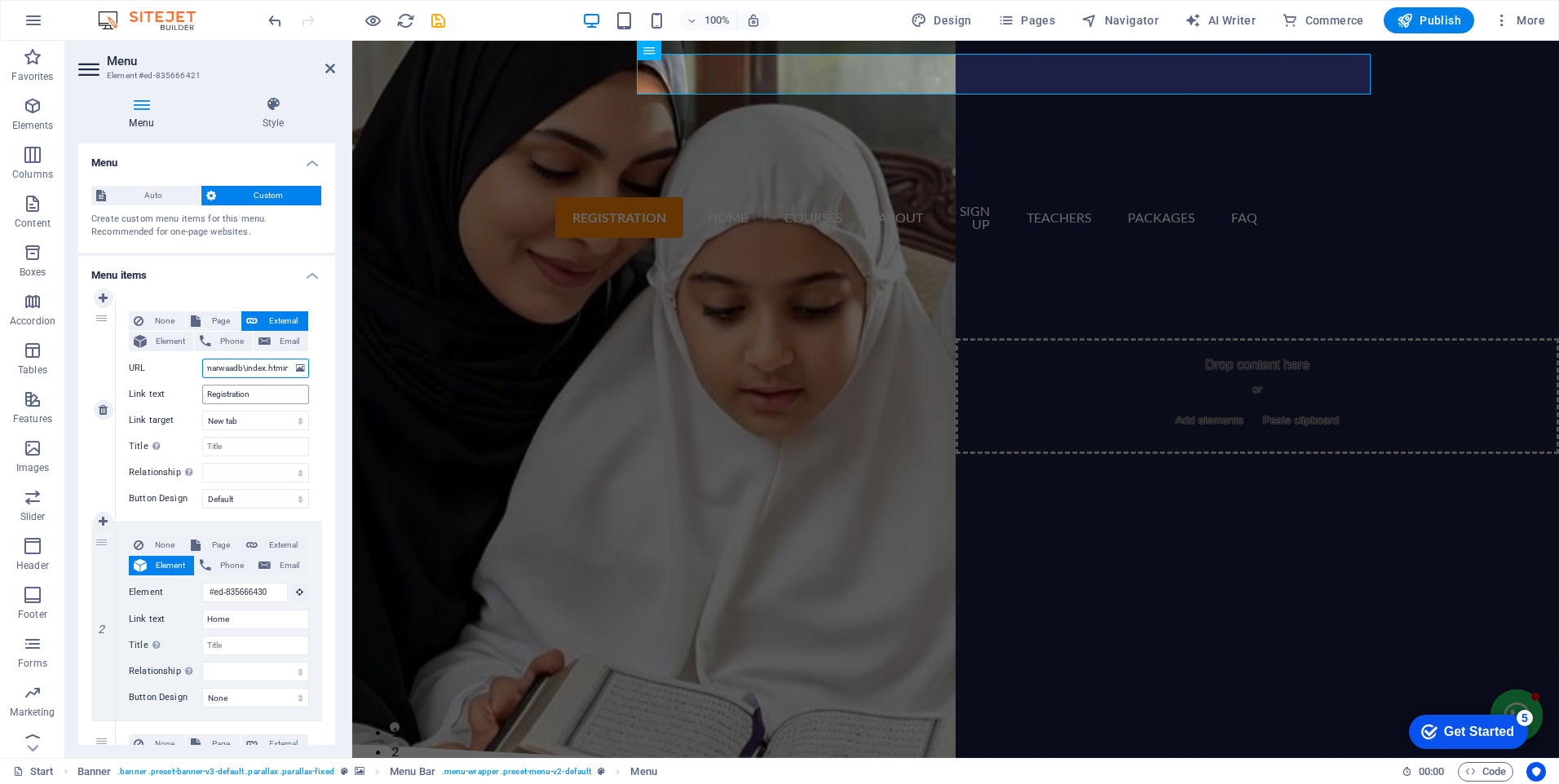
select select
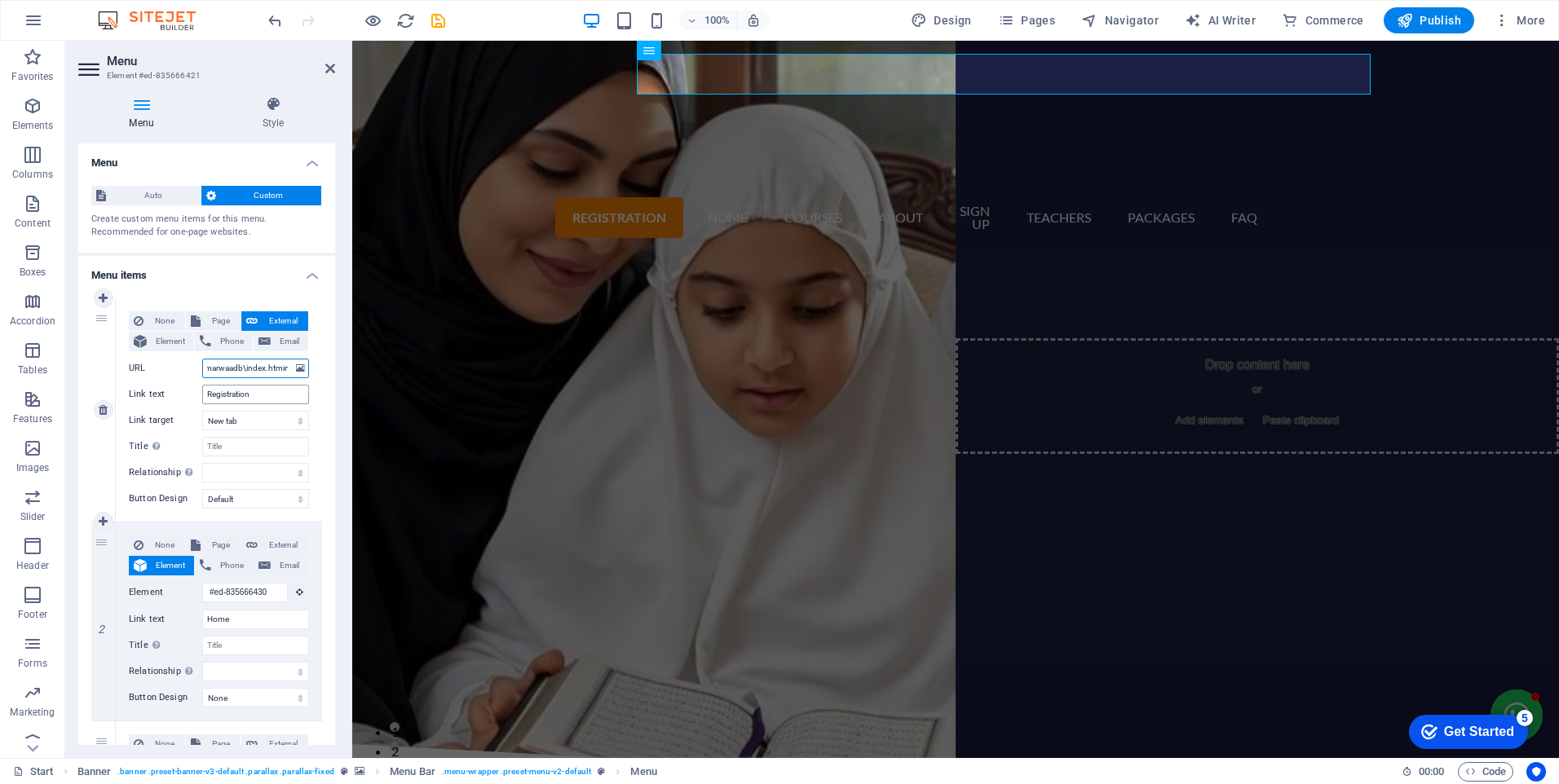
select select
type input "https://[DOMAIN_NAME]/almarwaadb\index.htmi"
select select
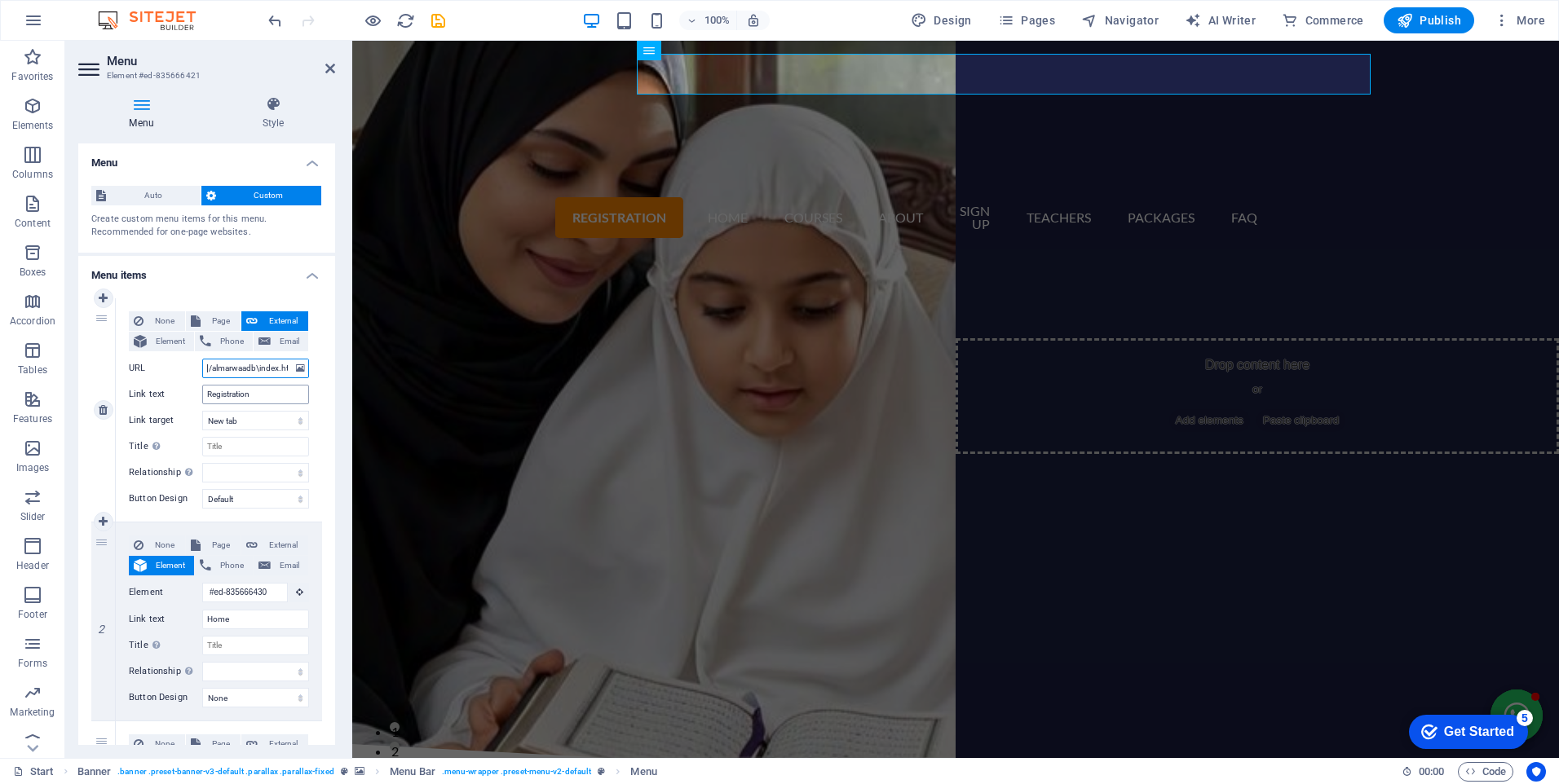
select select
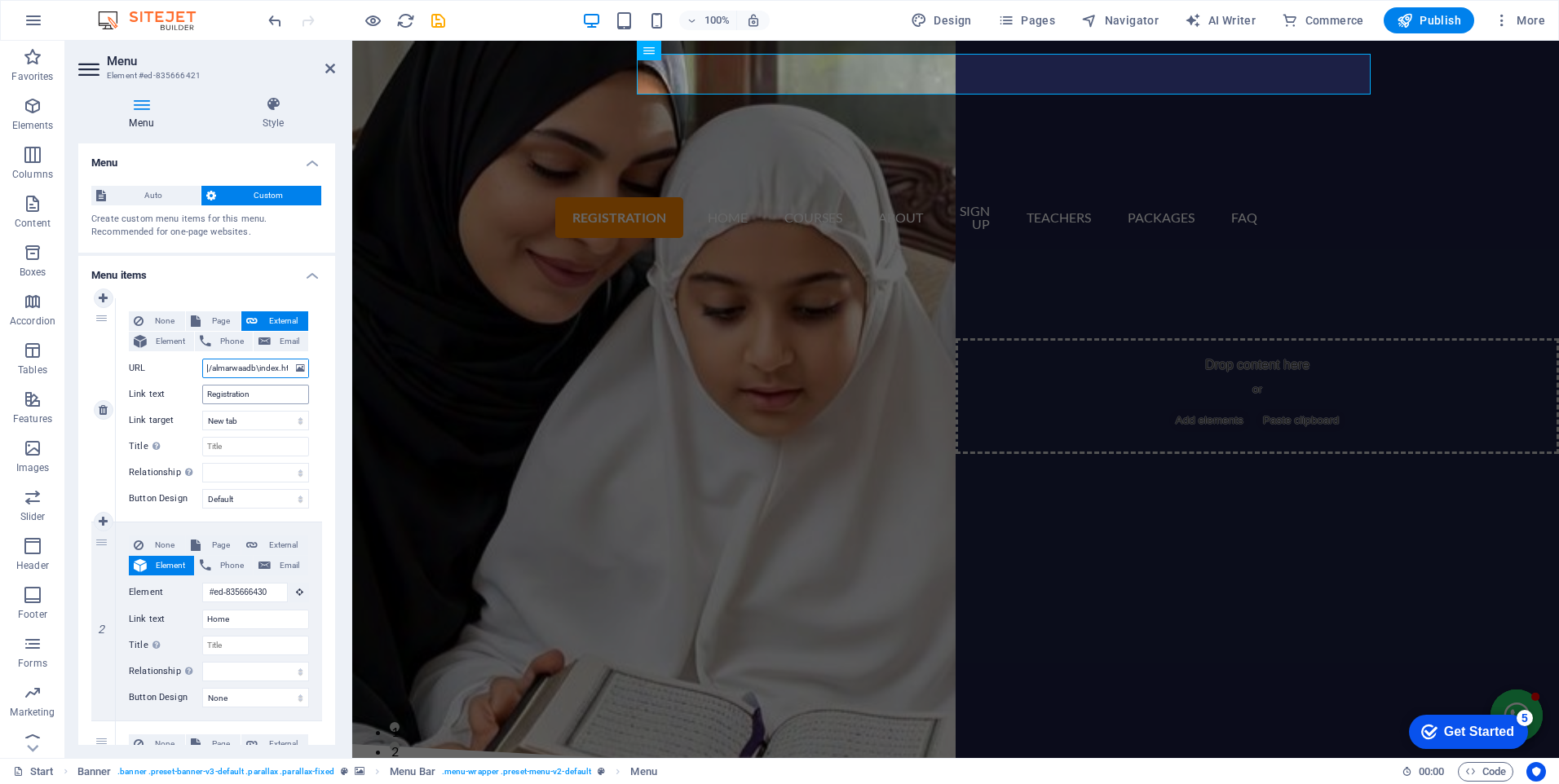
select select
type input "https://[DOMAIN_NAME]/almarwaadb\index.htm"
select select
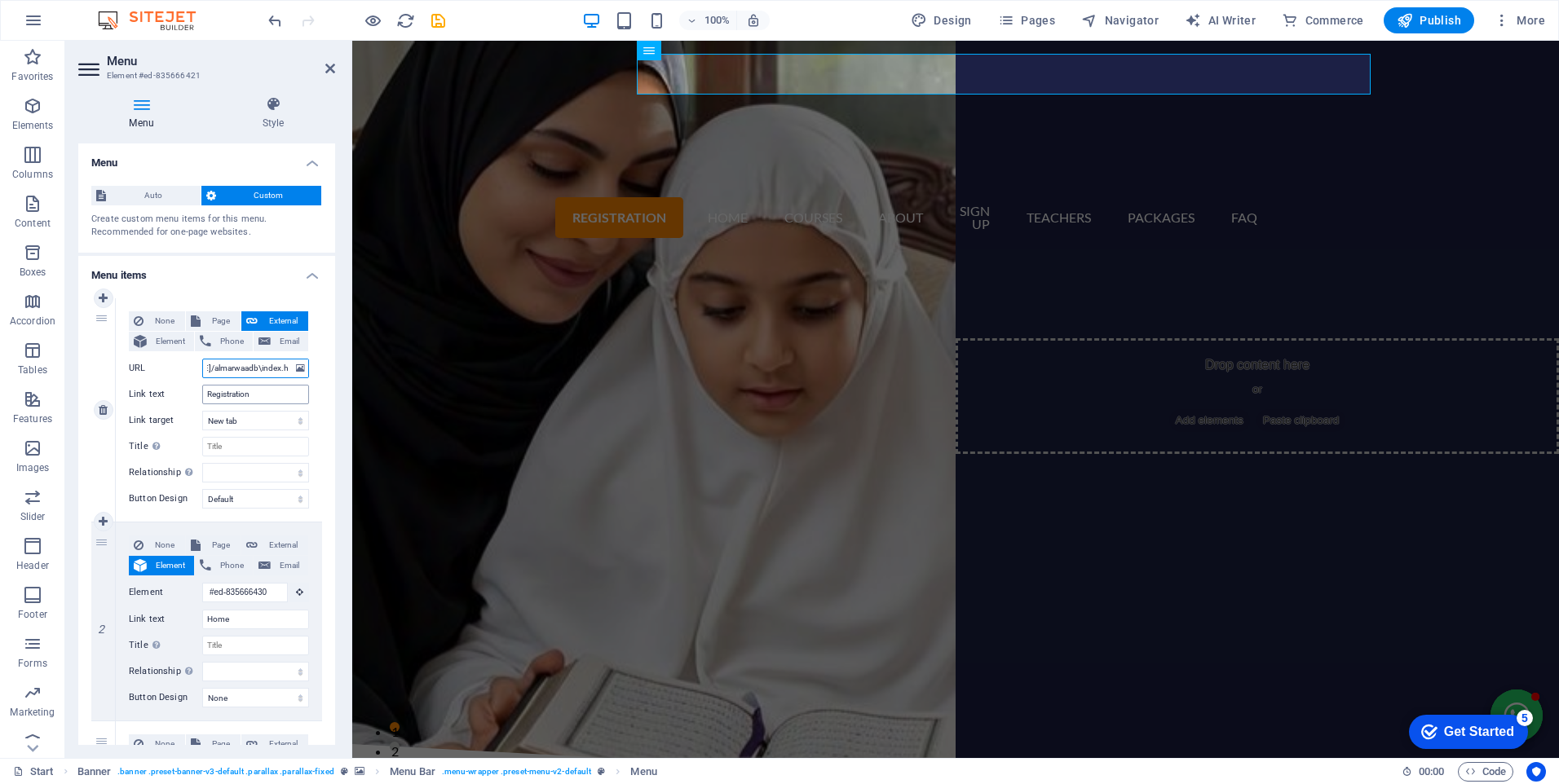
select select
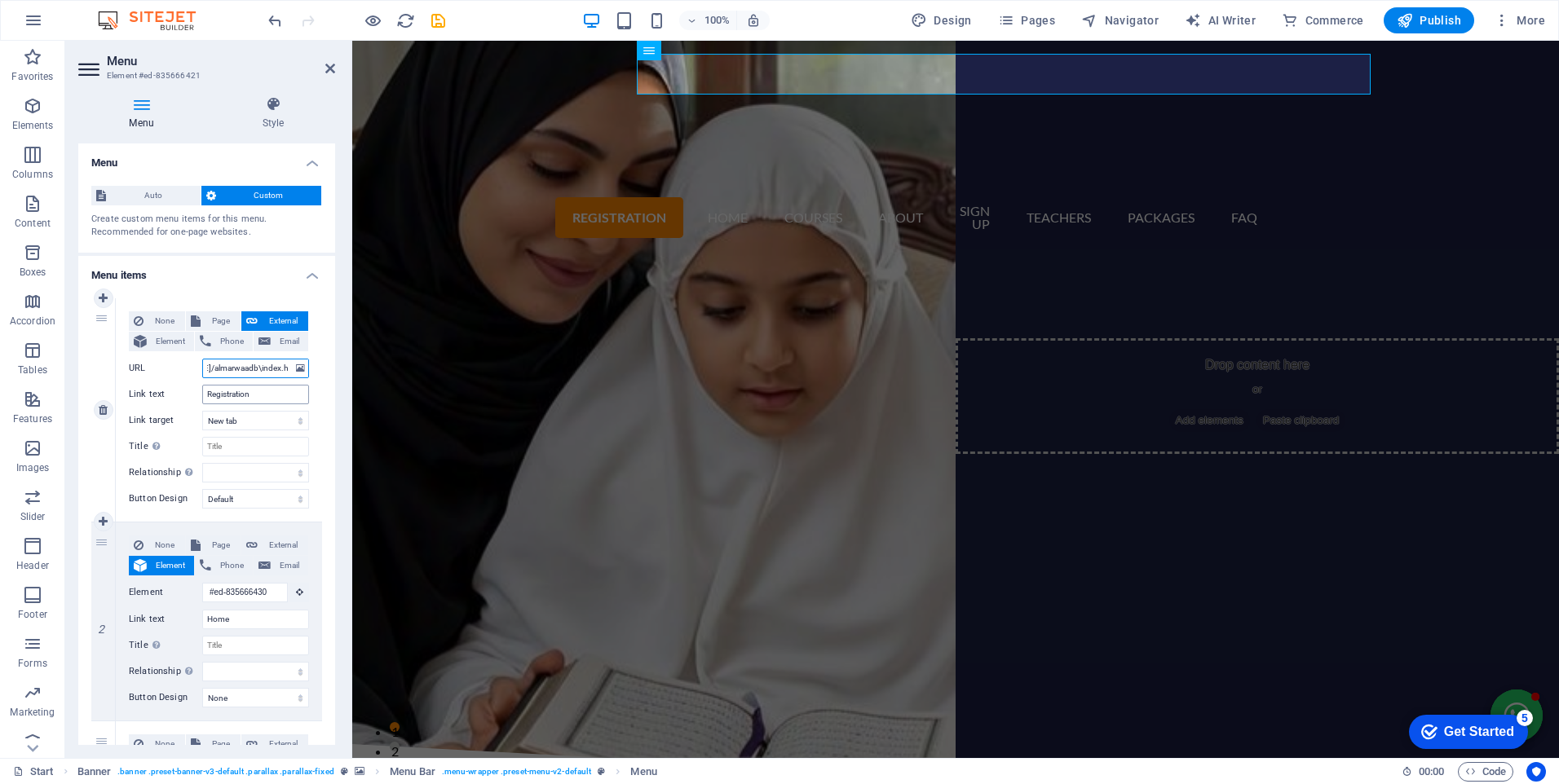
select select
type input "https://[DOMAIN_NAME]/almarwaadb\index.htm"
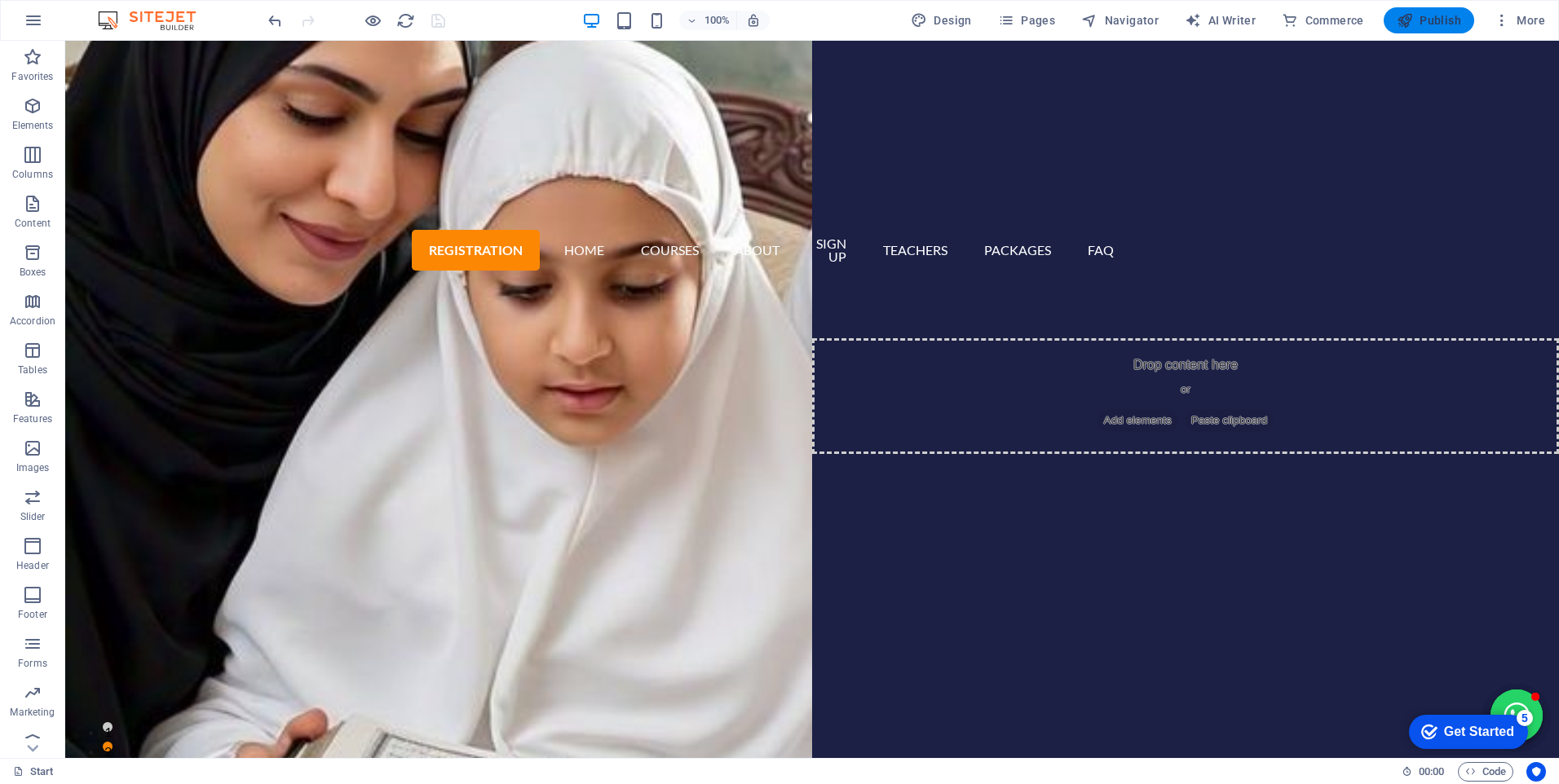
click at [1432, 24] on span "Publish" at bounding box center [1429, 20] width 65 height 16
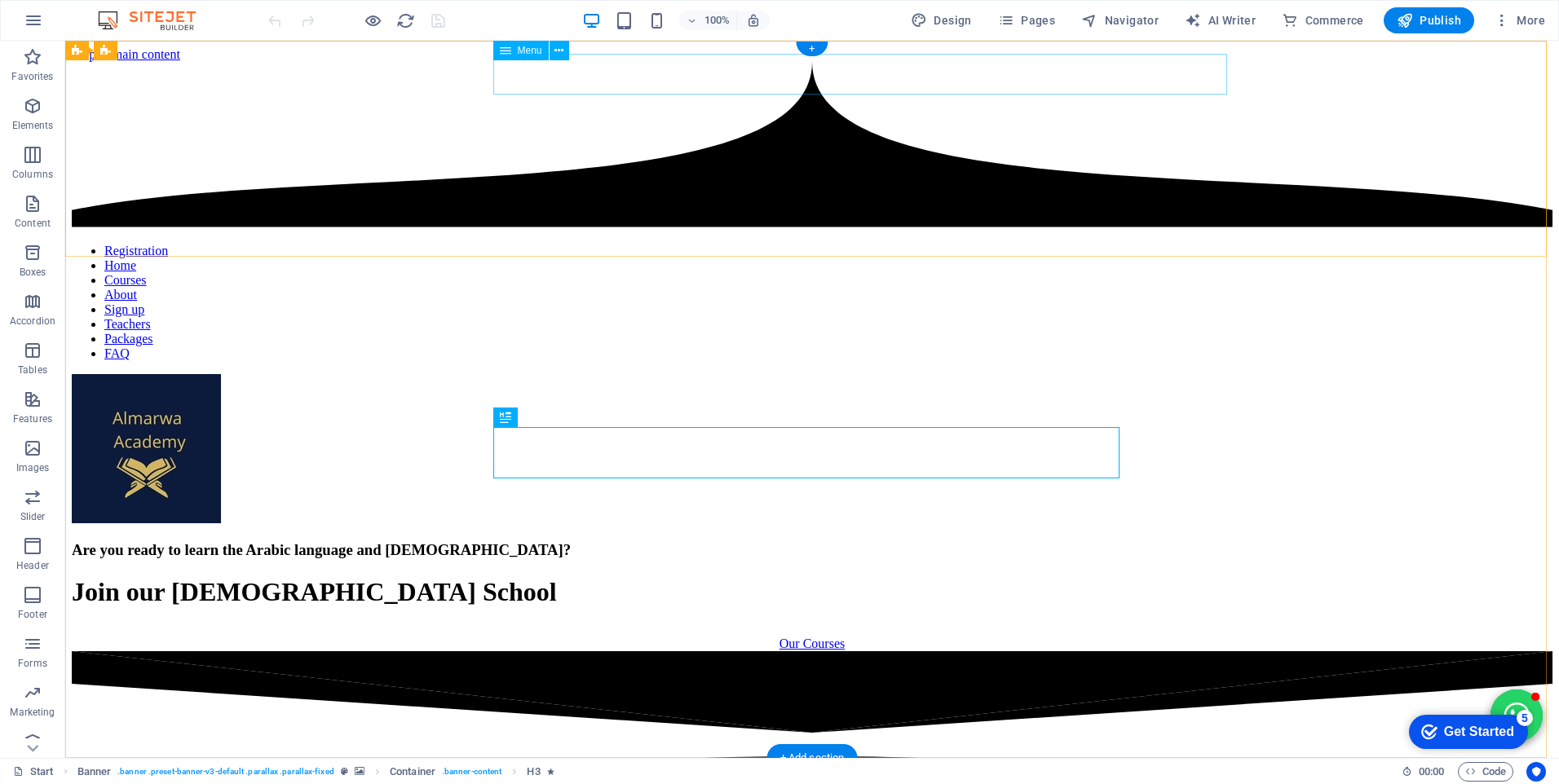
click at [591, 243] on nav "Registration Home Courses About Sign up Teachers Packages FAQ" at bounding box center [812, 302] width 1481 height 118
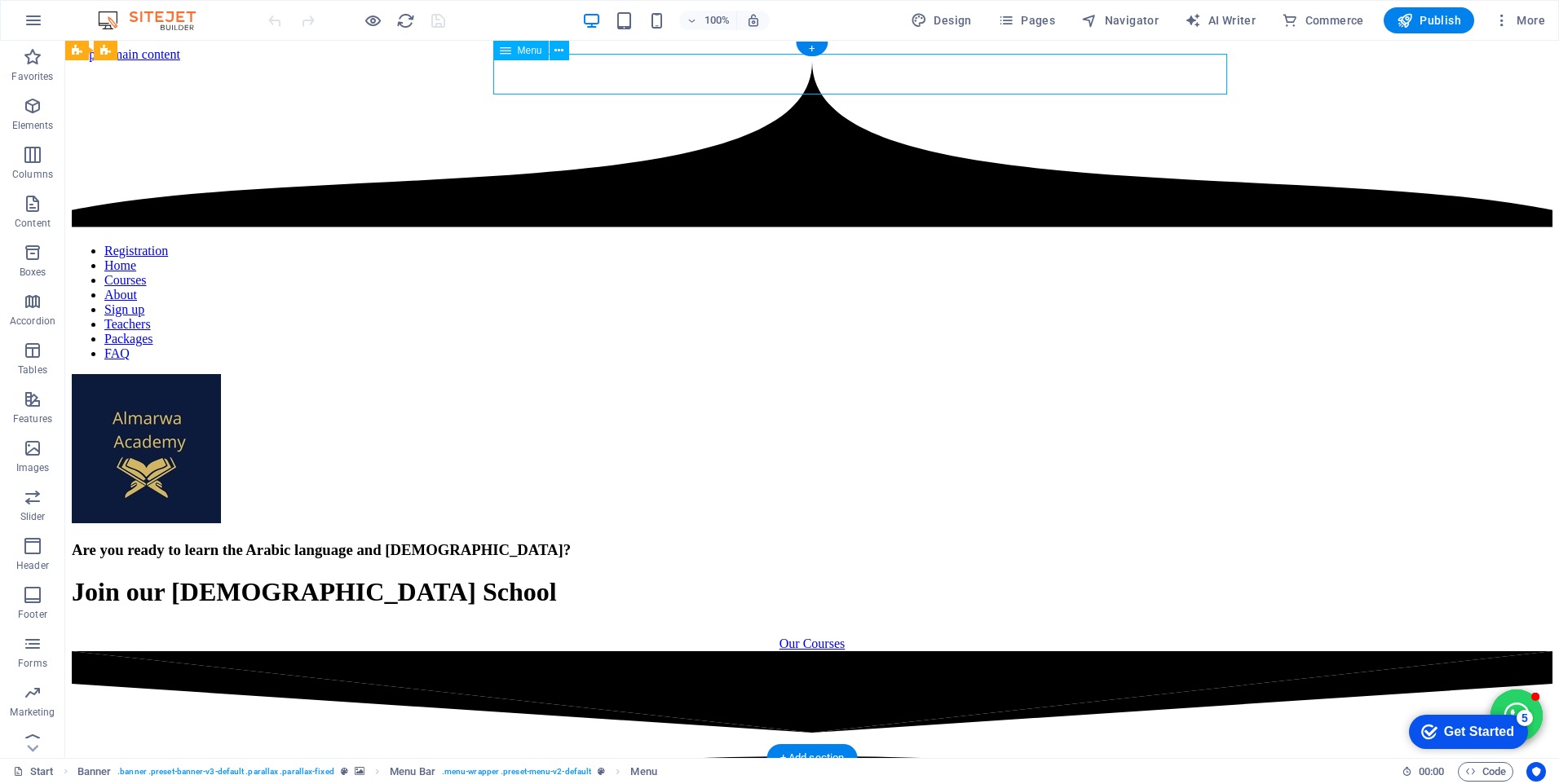
click at [591, 243] on nav "Registration Home Courses About Sign up Teachers Packages FAQ" at bounding box center [812, 302] width 1481 height 118
select select "default"
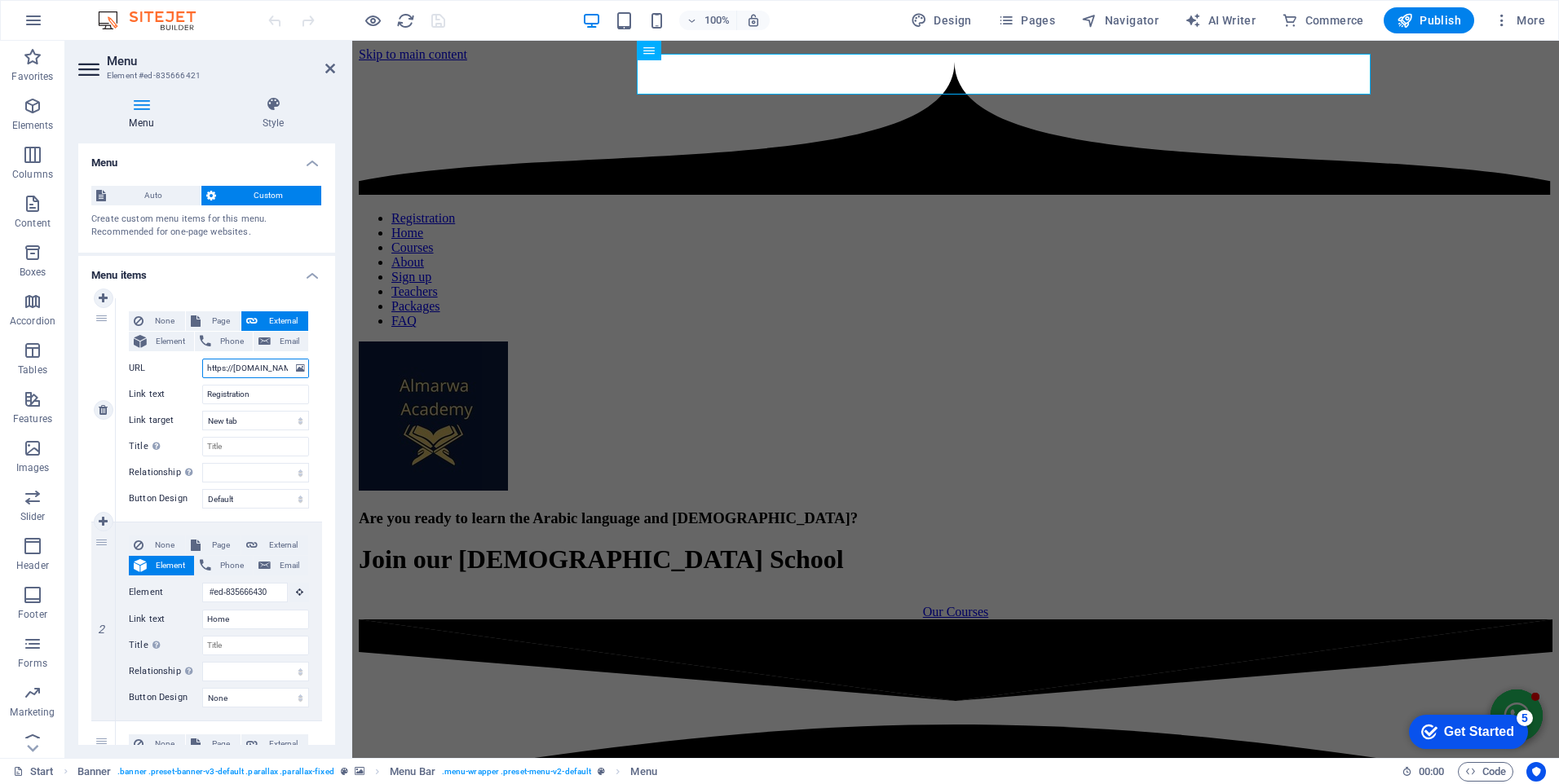
click at [242, 369] on input "https://[DOMAIN_NAME]/almarwaadb\index.htm" at bounding box center [256, 369] width 107 height 20
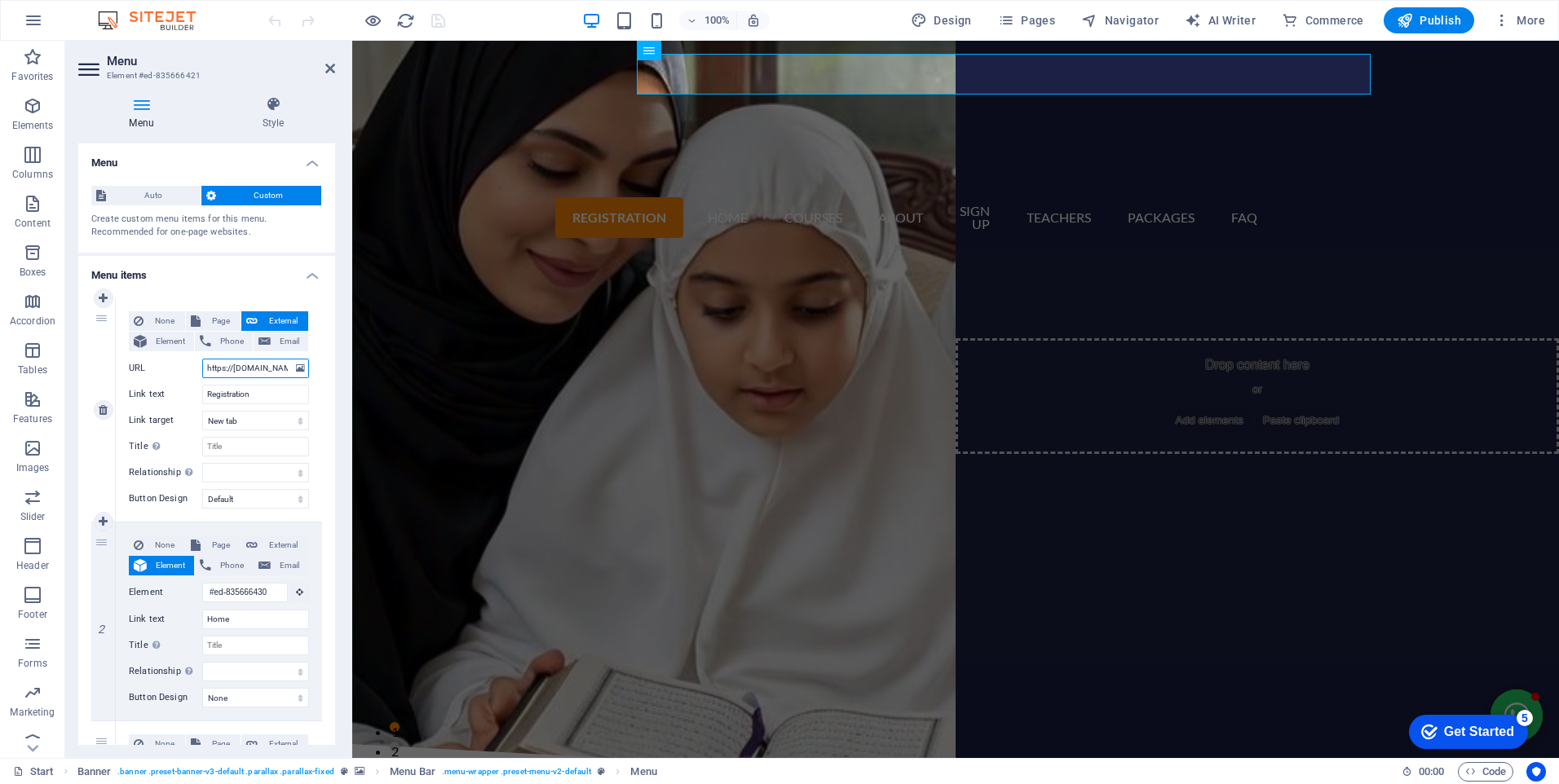
click at [242, 369] on input "https://[DOMAIN_NAME]/almarwaadb\index.htm" at bounding box center [256, 369] width 107 height 20
select select
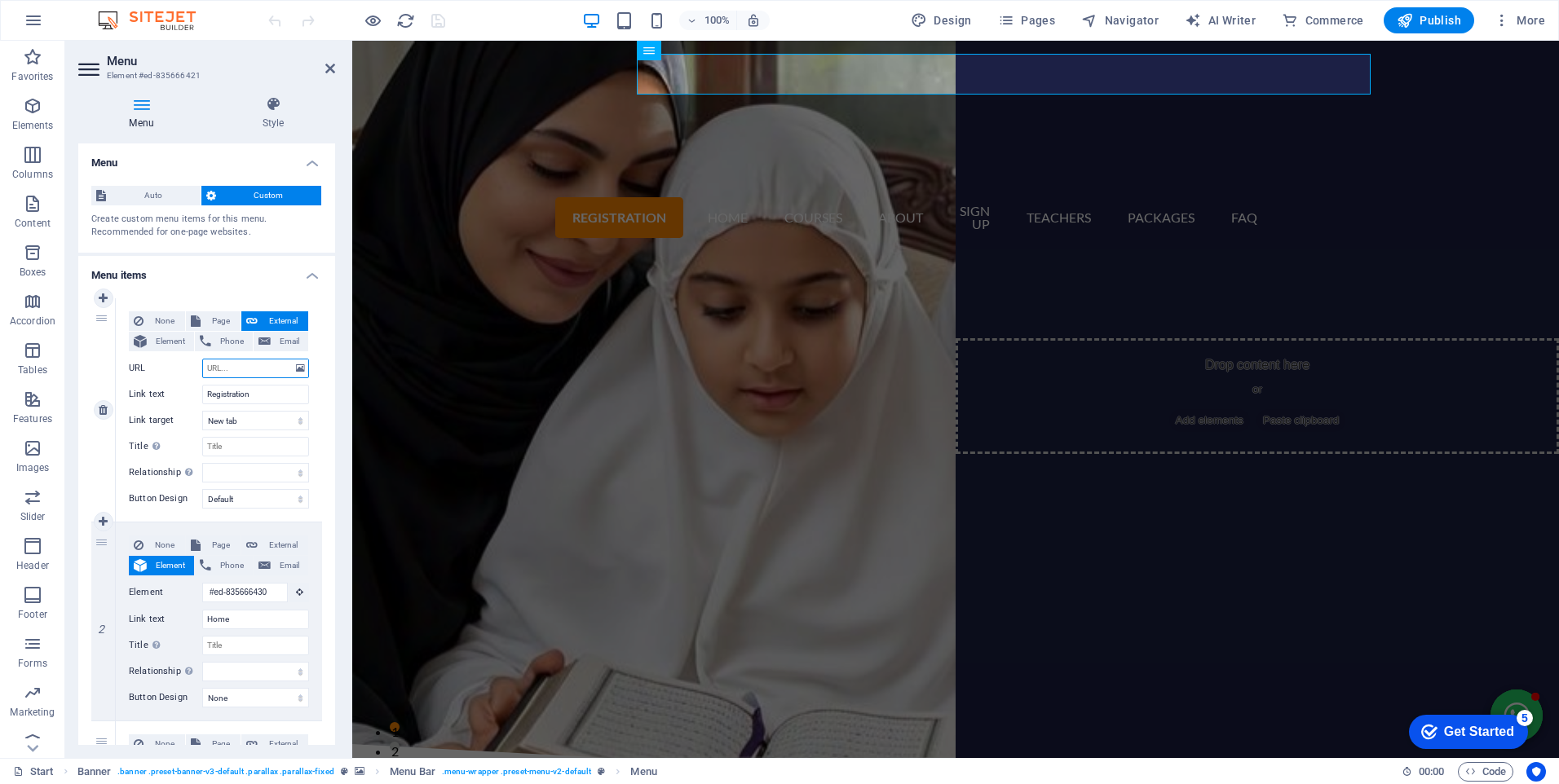
select select
